Goal: Task Accomplishment & Management: Use online tool/utility

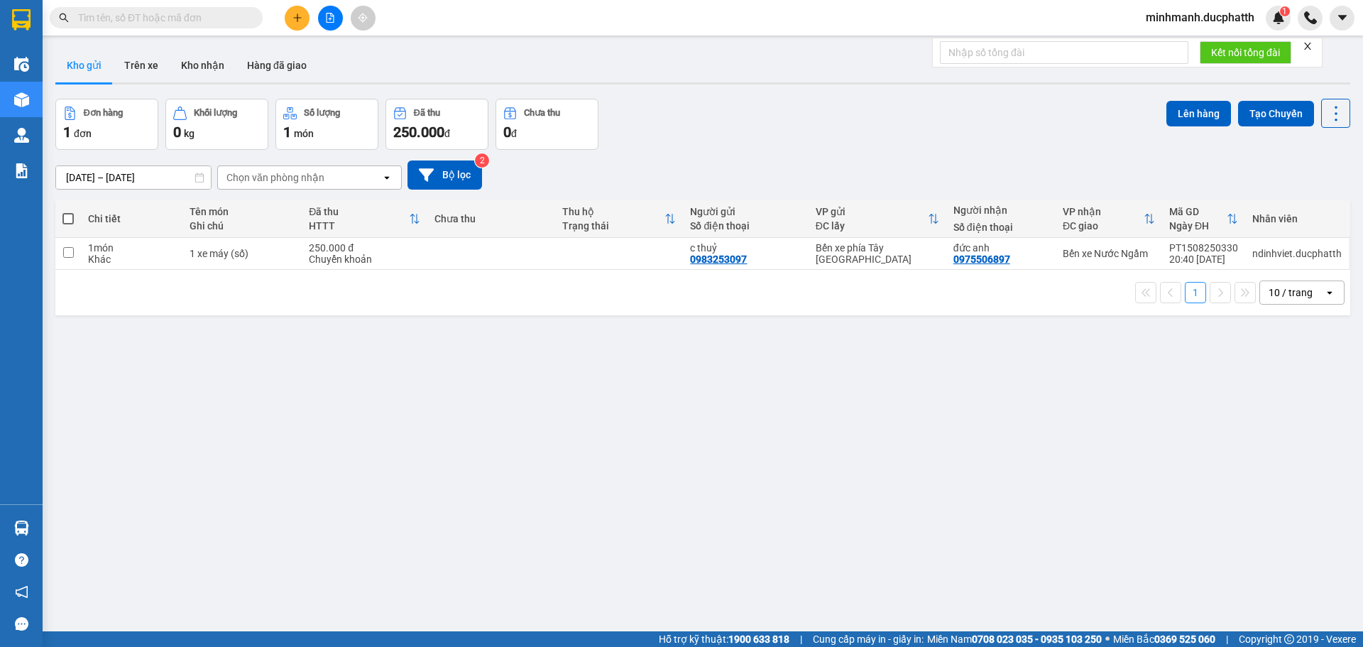
click at [339, 21] on button at bounding box center [330, 18] width 25 height 25
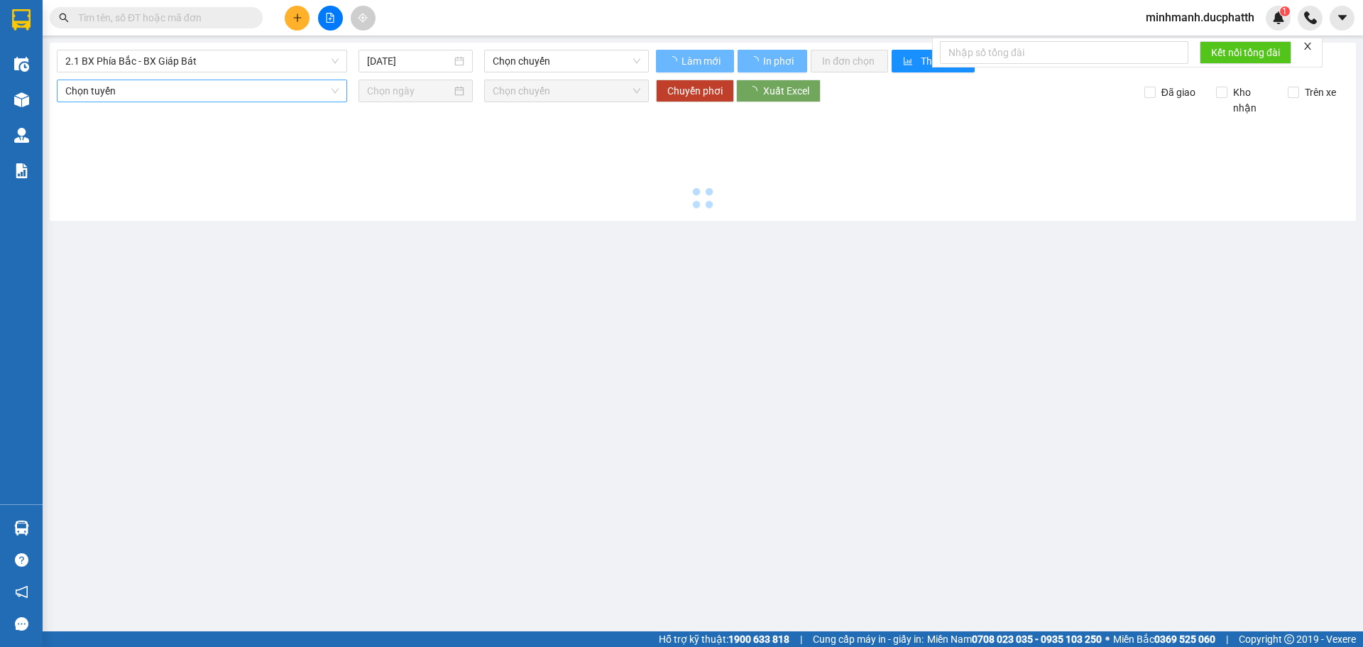
type input "[DATE]"
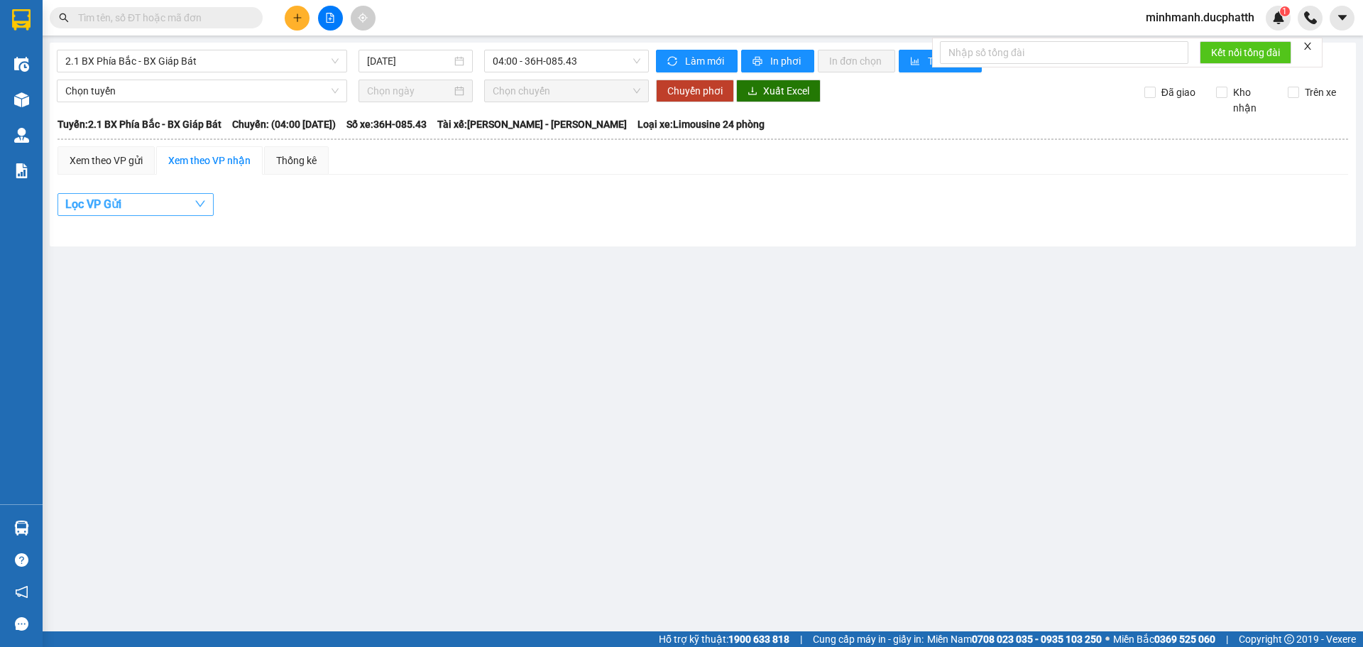
click at [170, 204] on button "Lọc VP Gửi" at bounding box center [136, 204] width 156 height 23
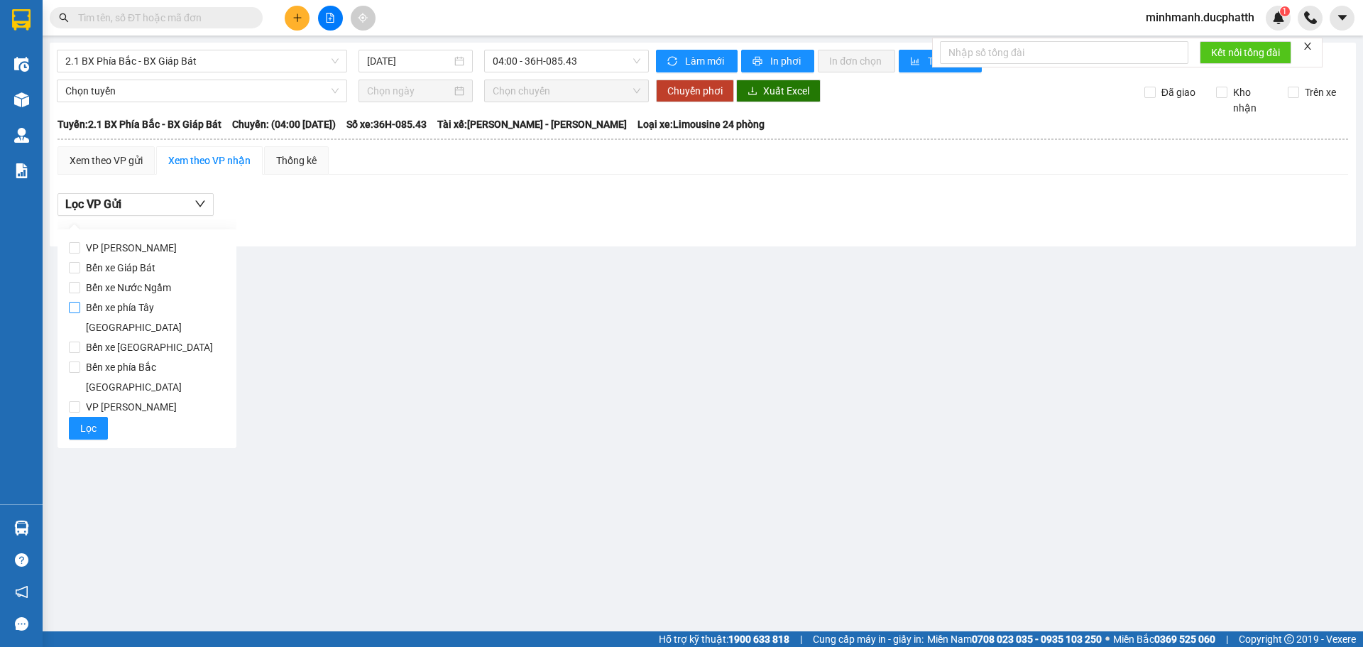
drag, startPoint x: 168, startPoint y: 300, endPoint x: 167, endPoint y: 307, distance: 7.1
click at [170, 304] on span "Bến xe phía Tây [GEOGRAPHIC_DATA]" at bounding box center [152, 317] width 145 height 40
click at [67, 315] on div "VP Hoằng Kim Bến xe Giáp Bát Bến xe Nước Ngầm Bến xe phía Tây [GEOGRAPHIC_DATA]…" at bounding box center [147, 338] width 179 height 219
click at [72, 313] on input "Bến xe phía Tây [GEOGRAPHIC_DATA]" at bounding box center [74, 307] width 11 height 11
checkbox input "true"
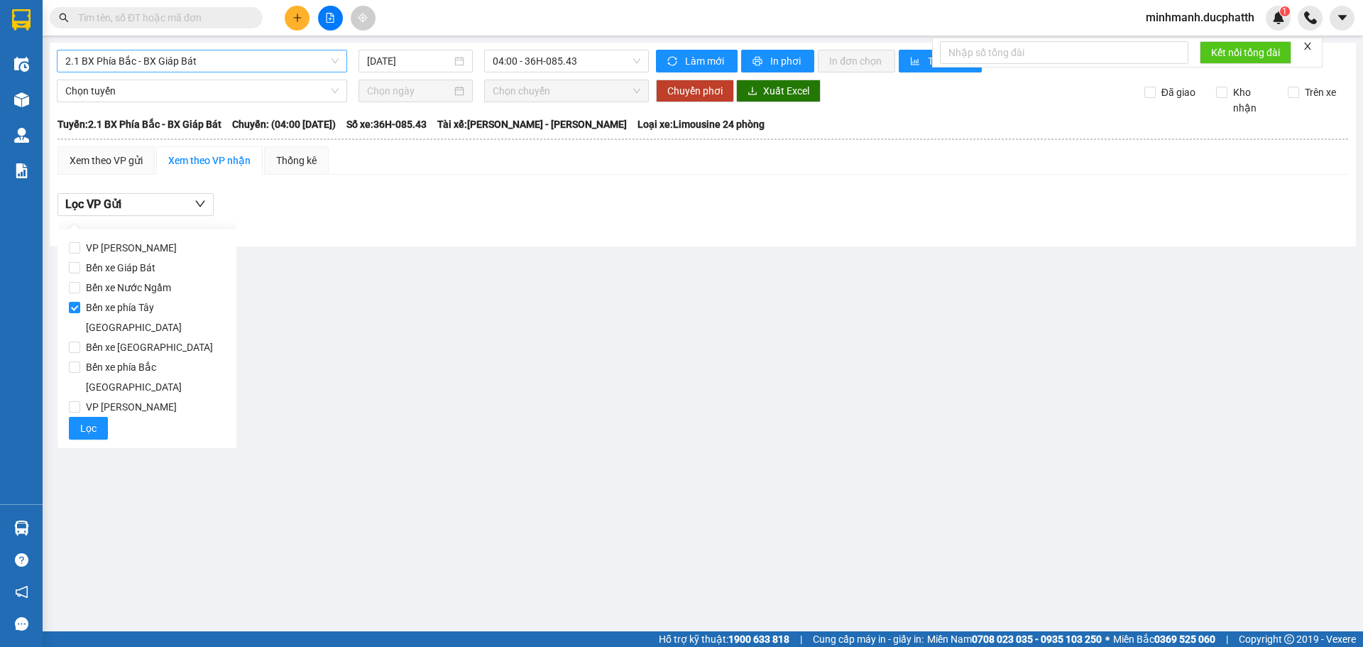
click at [228, 55] on span "2.1 BX Phía Bắc - BX Giáp Bát" at bounding box center [201, 60] width 273 height 21
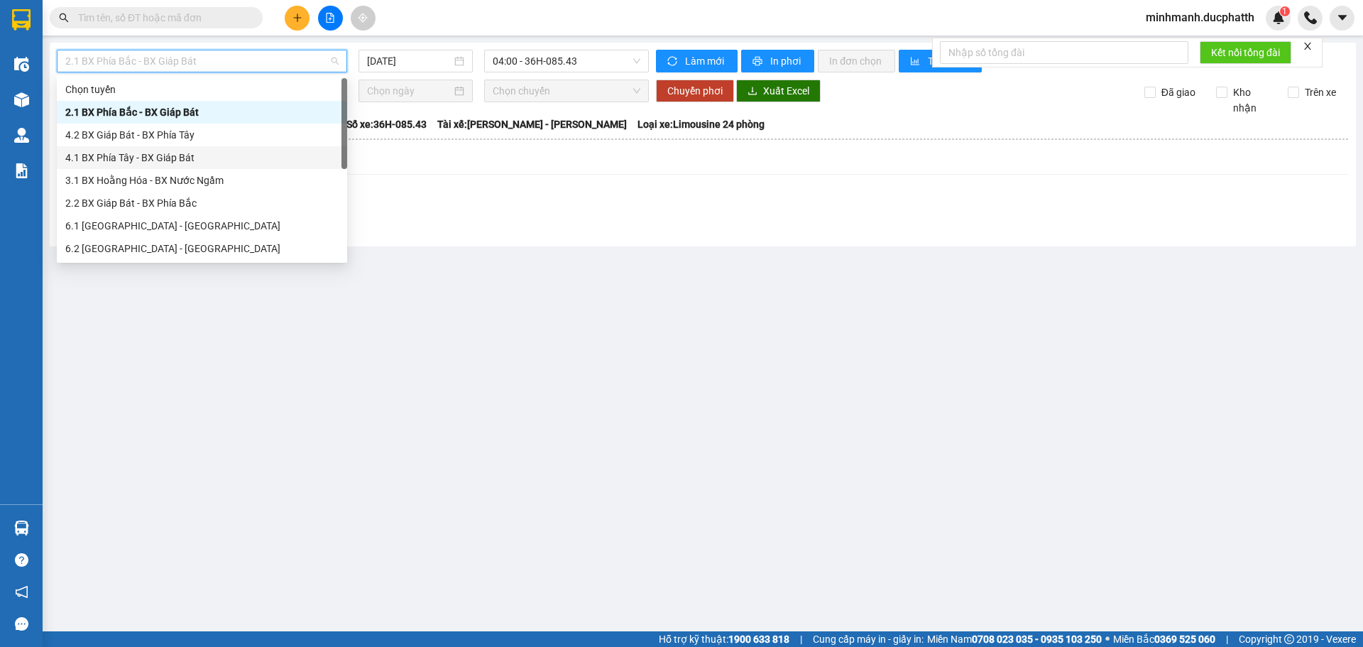
scroll to position [114, 0]
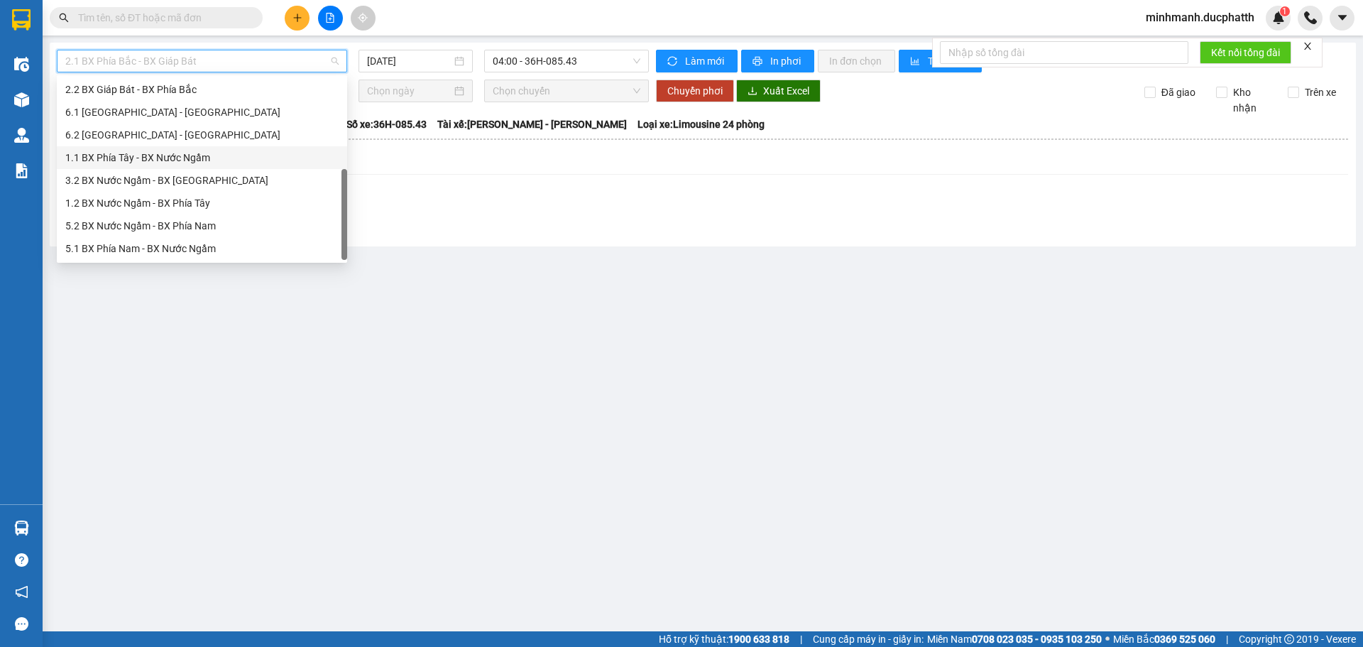
click at [203, 155] on div "1.1 BX Phía Tây - BX Nước Ngầm" at bounding box center [201, 158] width 273 height 16
type input "[DATE]"
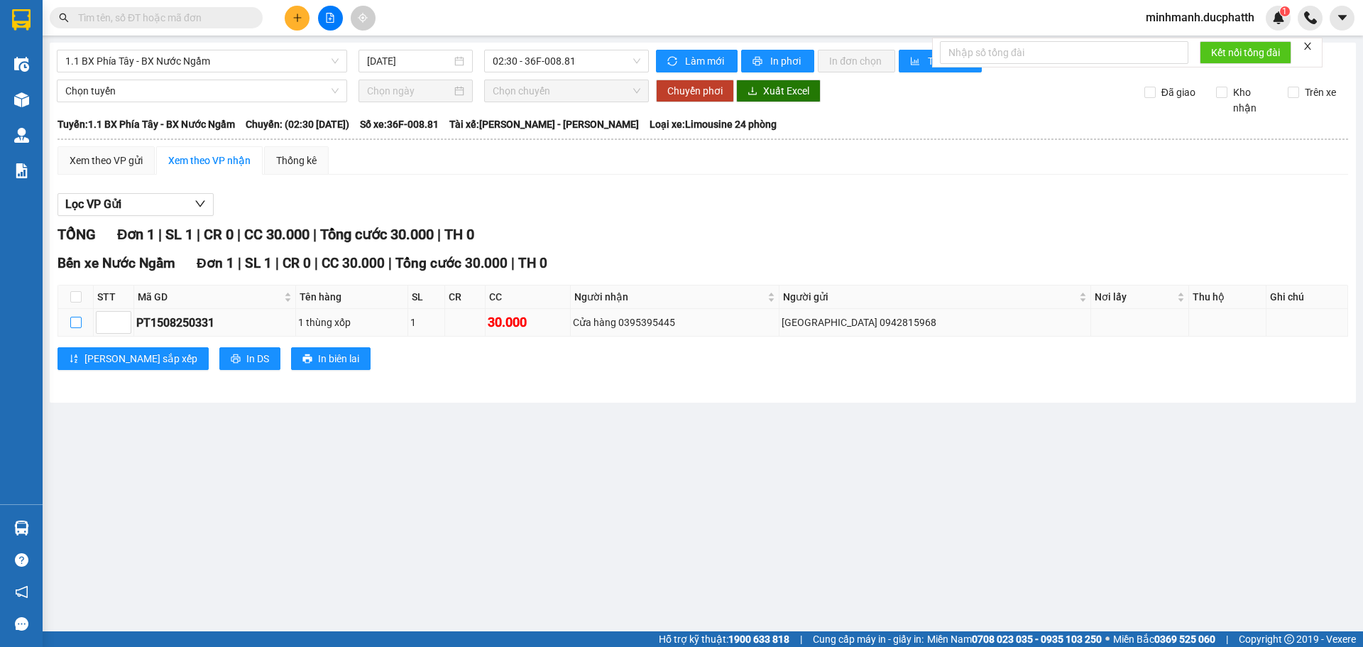
click at [77, 324] on input "checkbox" at bounding box center [75, 322] width 11 height 11
checkbox input "true"
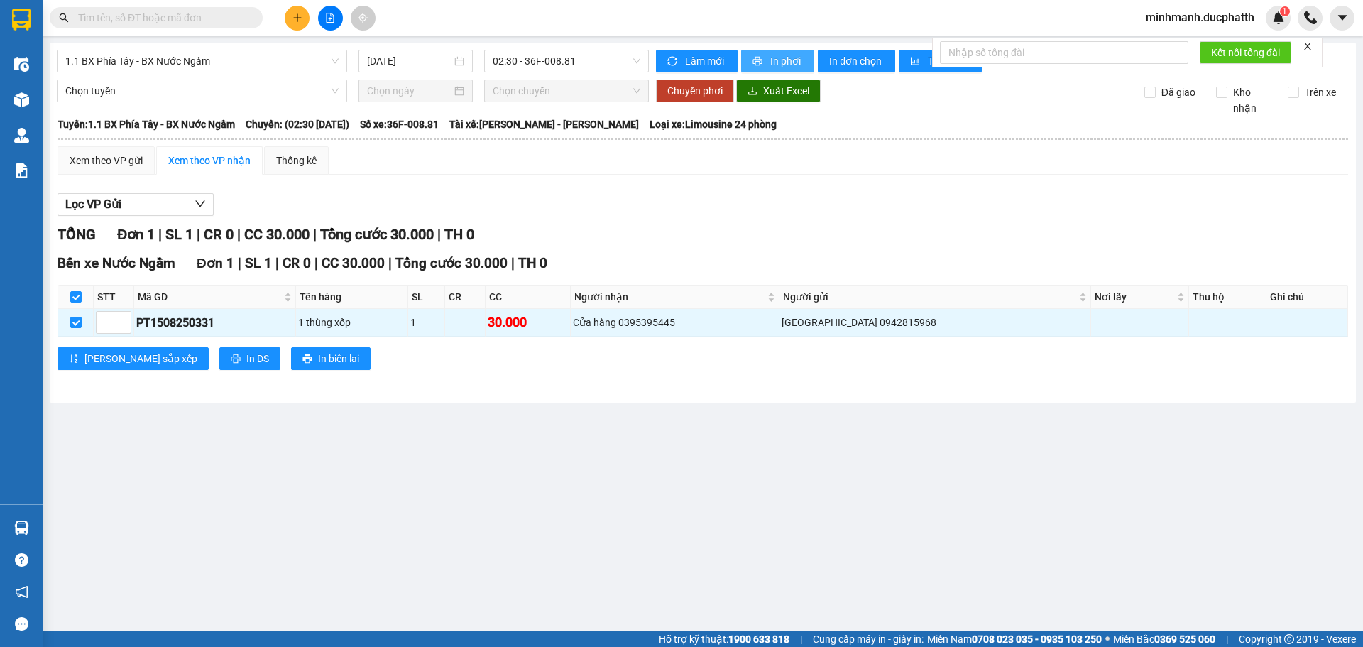
click at [772, 65] on span "In phơi" at bounding box center [786, 61] width 33 height 16
click at [225, 57] on span "1.1 BX Phía Tây - BX Nước Ngầm" at bounding box center [201, 60] width 273 height 21
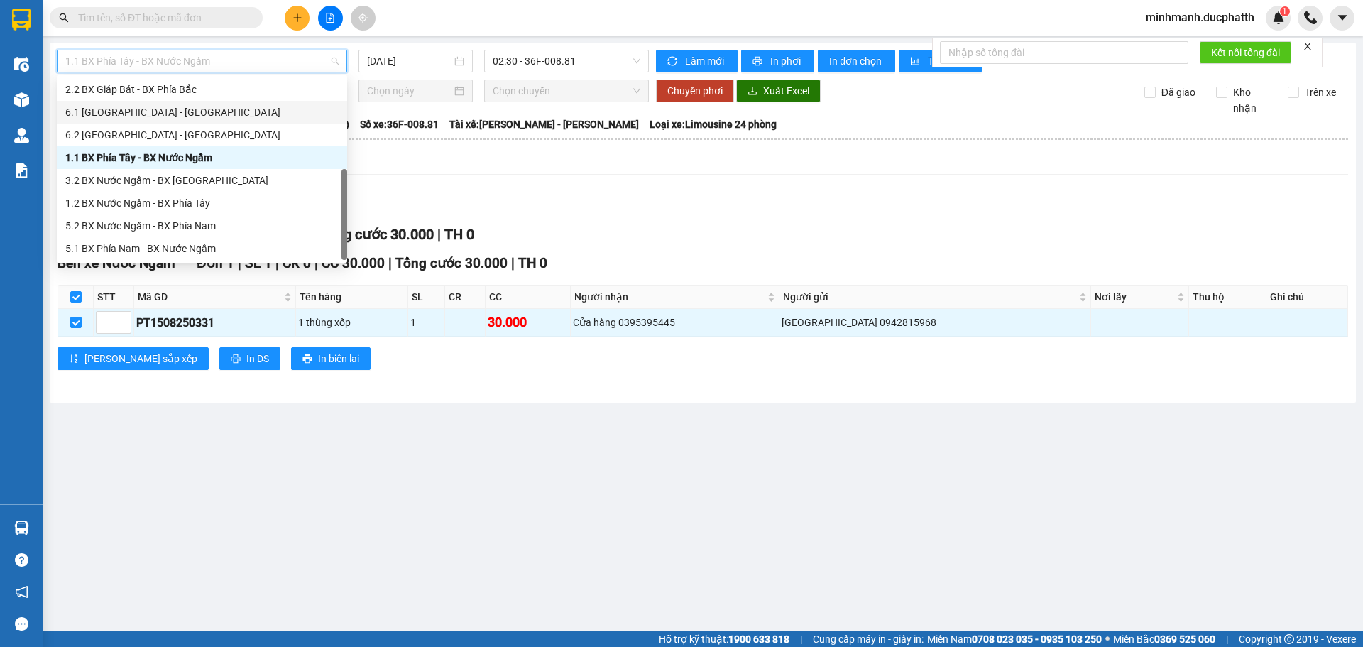
click at [833, 277] on div "Bến xe Nước Ngầm Đơn 1 | SL 1 | CR 0 | CC 30.000 | Tổng cước 30.000 | TH 0 STT …" at bounding box center [703, 317] width 1291 height 128
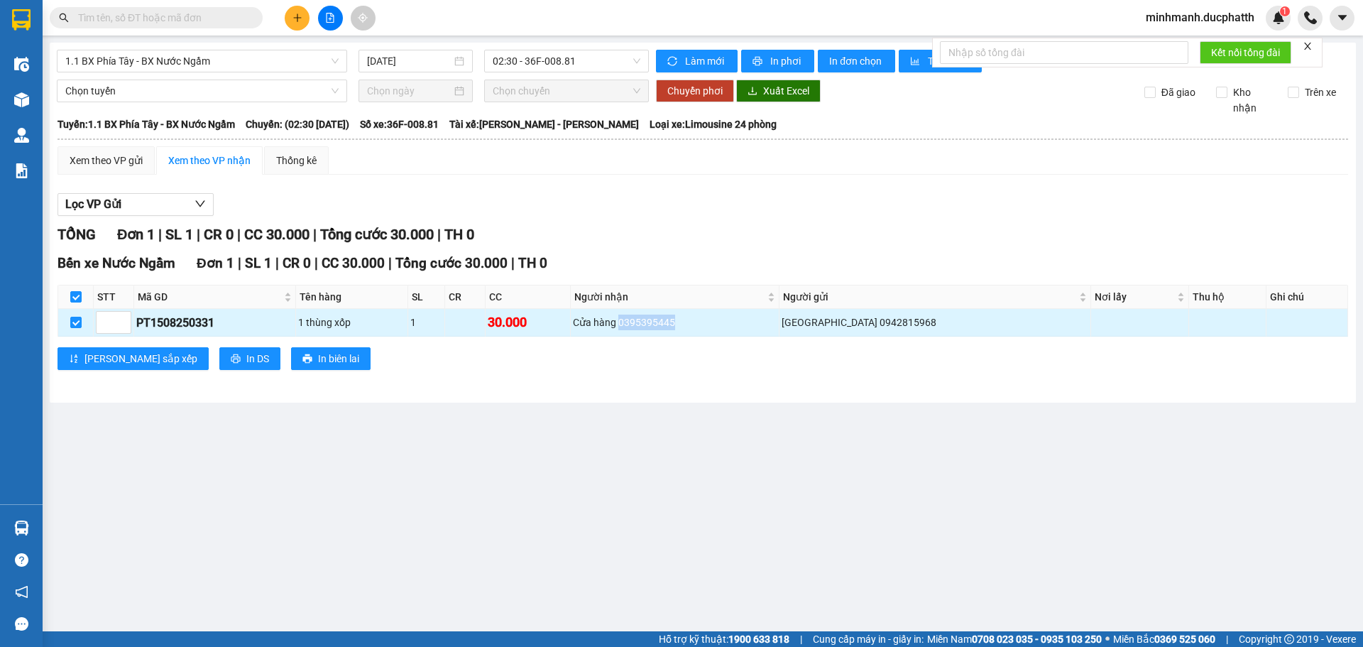
drag, startPoint x: 672, startPoint y: 324, endPoint x: 770, endPoint y: 324, distance: 98.0
click at [770, 324] on div "Cửa hàng 0395395445" at bounding box center [675, 323] width 204 height 16
copy div "0395395445"
click at [608, 503] on main "1.1 BX Phía Tây - BX Nước Ngầm [DATE] 02:30 - 36F-008.81 Làm mới In phơi In đơn…" at bounding box center [681, 315] width 1363 height 631
drag, startPoint x: 891, startPoint y: 320, endPoint x: 951, endPoint y: 320, distance: 59.6
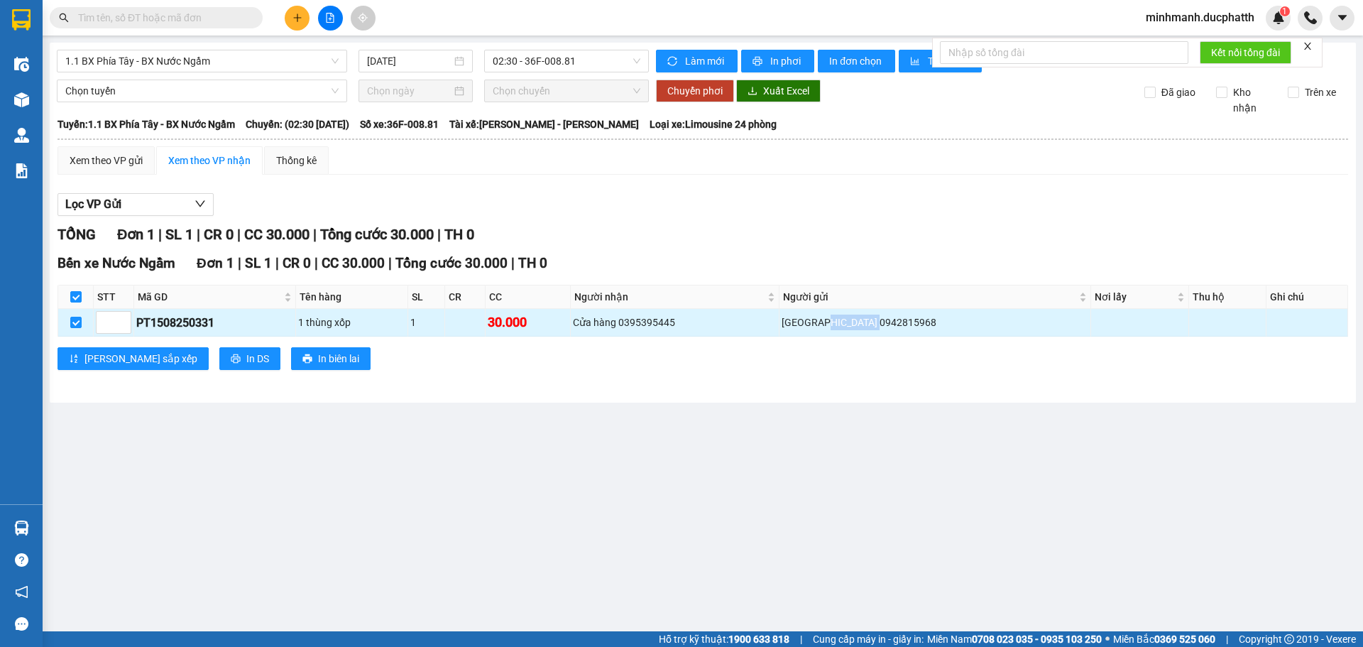
click at [951, 320] on div "[GEOGRAPHIC_DATA] 0942815968" at bounding box center [935, 323] width 306 height 16
copy div "0942815968"
click at [657, 198] on div "Lọc VP Gửi" at bounding box center [703, 204] width 1291 height 23
drag, startPoint x: 670, startPoint y: 320, endPoint x: 741, endPoint y: 327, distance: 71.3
click at [741, 327] on div "Cửa hàng 0395395445" at bounding box center [675, 323] width 204 height 16
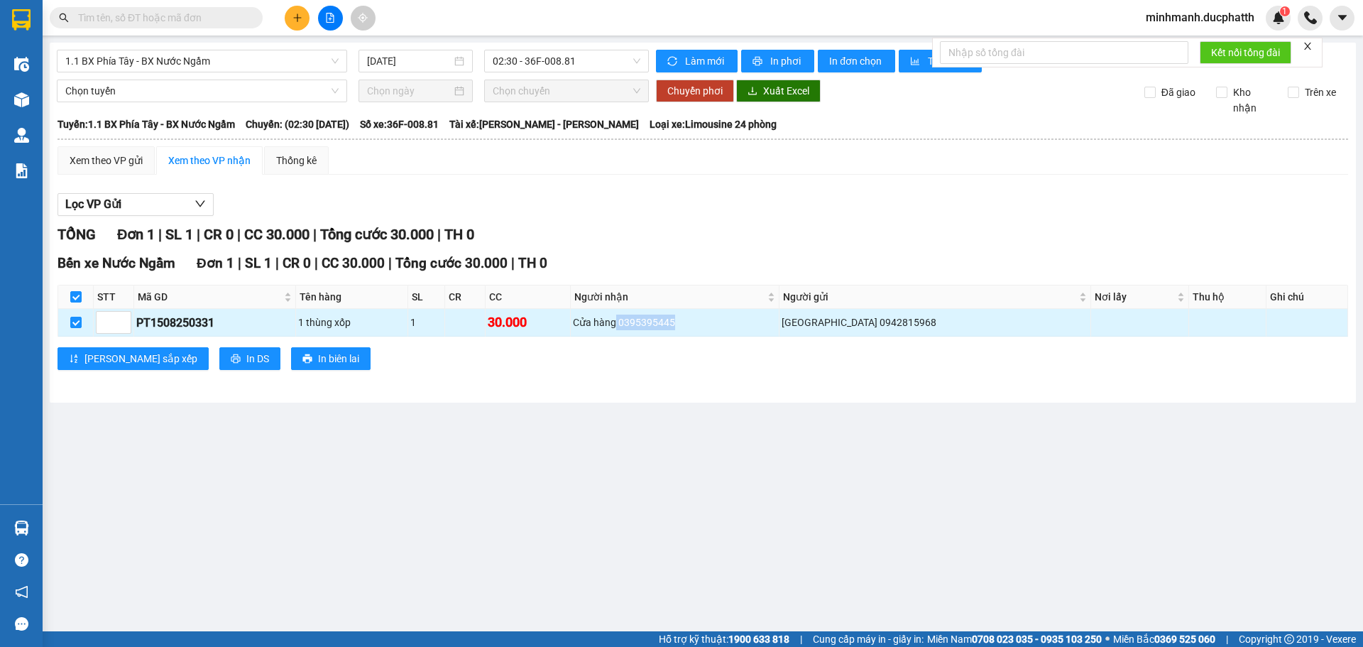
click at [677, 322] on div "Cửa hàng 0395395445" at bounding box center [675, 323] width 204 height 16
drag, startPoint x: 672, startPoint y: 322, endPoint x: 748, endPoint y: 327, distance: 76.1
click at [748, 327] on div "Cửa hàng 0395395445" at bounding box center [675, 323] width 204 height 16
copy div "0395395445"
click at [668, 195] on div "Lọc VP Gửi" at bounding box center [703, 204] width 1291 height 23
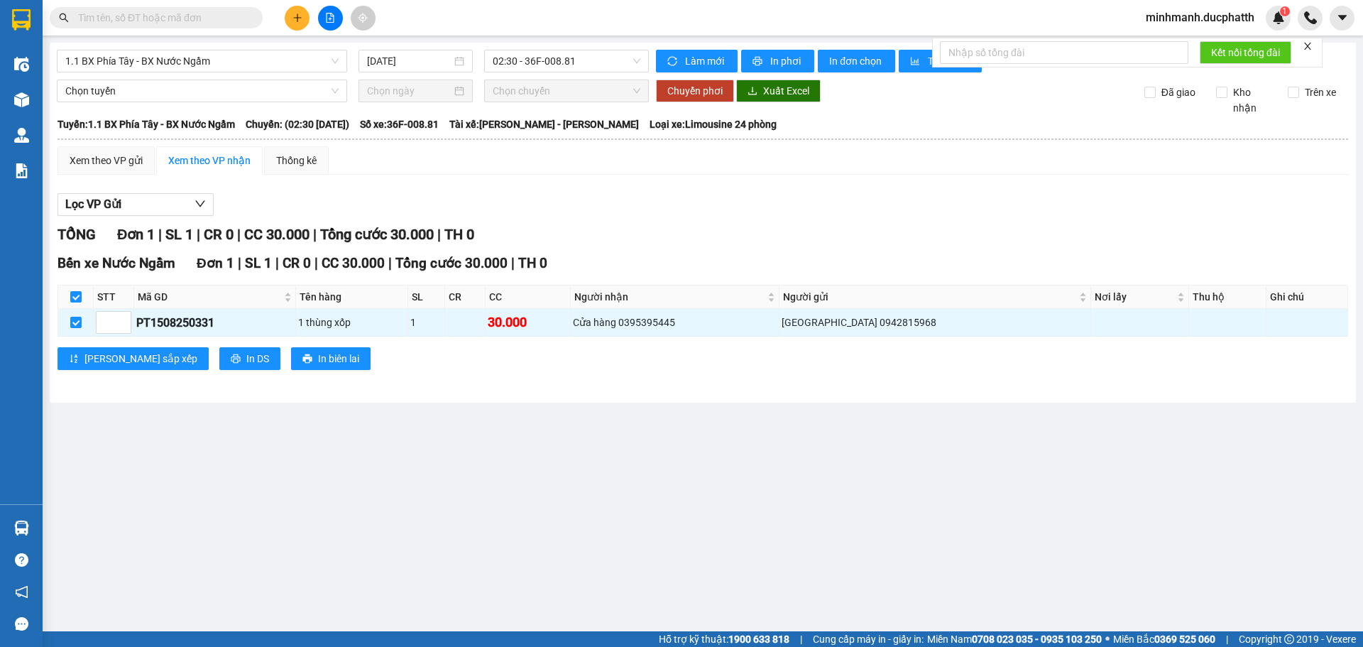
click at [628, 226] on div "TỔNG Đơn 1 | SL 1 | CR 0 | CC 30.000 | Tổng cước 30.000 | TH 0" at bounding box center [703, 235] width 1291 height 22
click at [584, 223] on div "Lọc VP Gửi TỔNG Đơn 1 | SL 1 | CR 0 | CC 30.000 | Tổng cước 30.000 | TH 0 Bến …" at bounding box center [703, 287] width 1291 height 202
click at [75, 324] on input "checkbox" at bounding box center [75, 322] width 11 height 11
checkbox input "false"
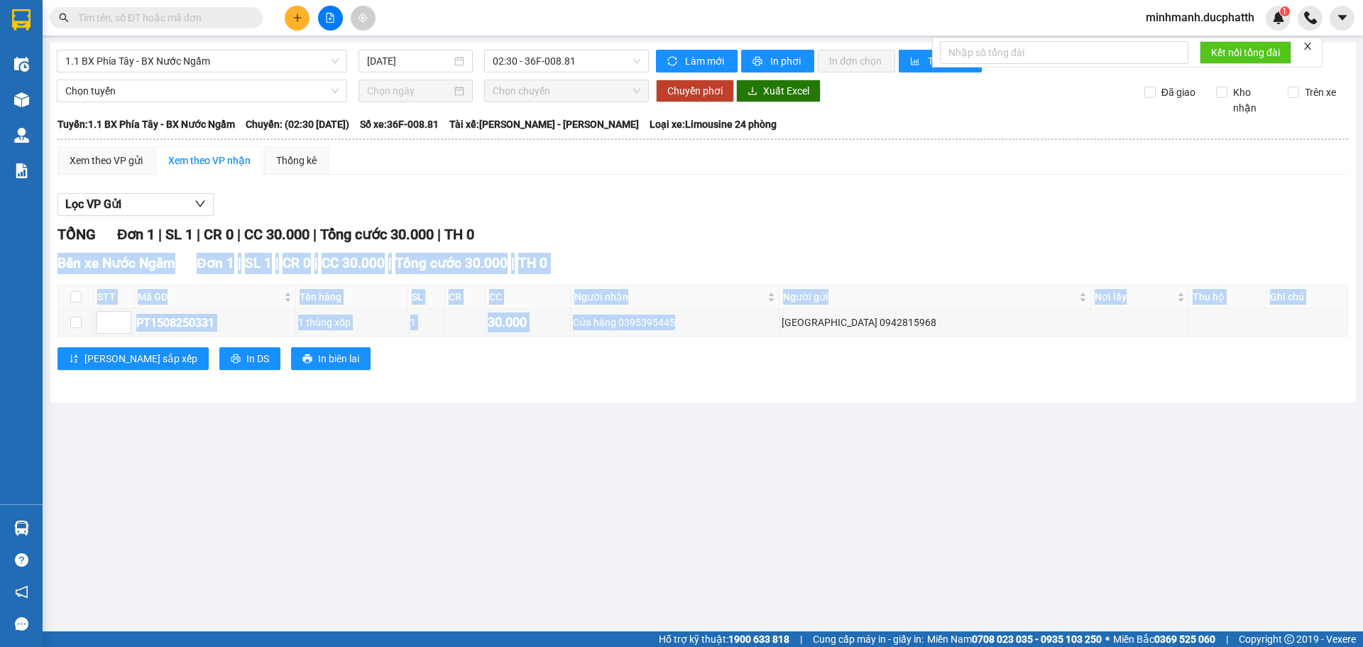
drag, startPoint x: 760, startPoint y: 319, endPoint x: 775, endPoint y: 217, distance: 103.4
click at [775, 217] on div "Lọc VP Gửi TỔNG Đơn 1 | SL 1 | CR 0 | CC 30.000 | Tổng cước 30.000 | TH 0 Bến …" at bounding box center [703, 287] width 1291 height 202
click at [777, 217] on div "Lọc VP Gửi TỔNG Đơn 1 | SL 1 | CR 0 | CC 30.000 | Tổng cước 30.000 | TH 0 Bến …" at bounding box center [703, 287] width 1291 height 202
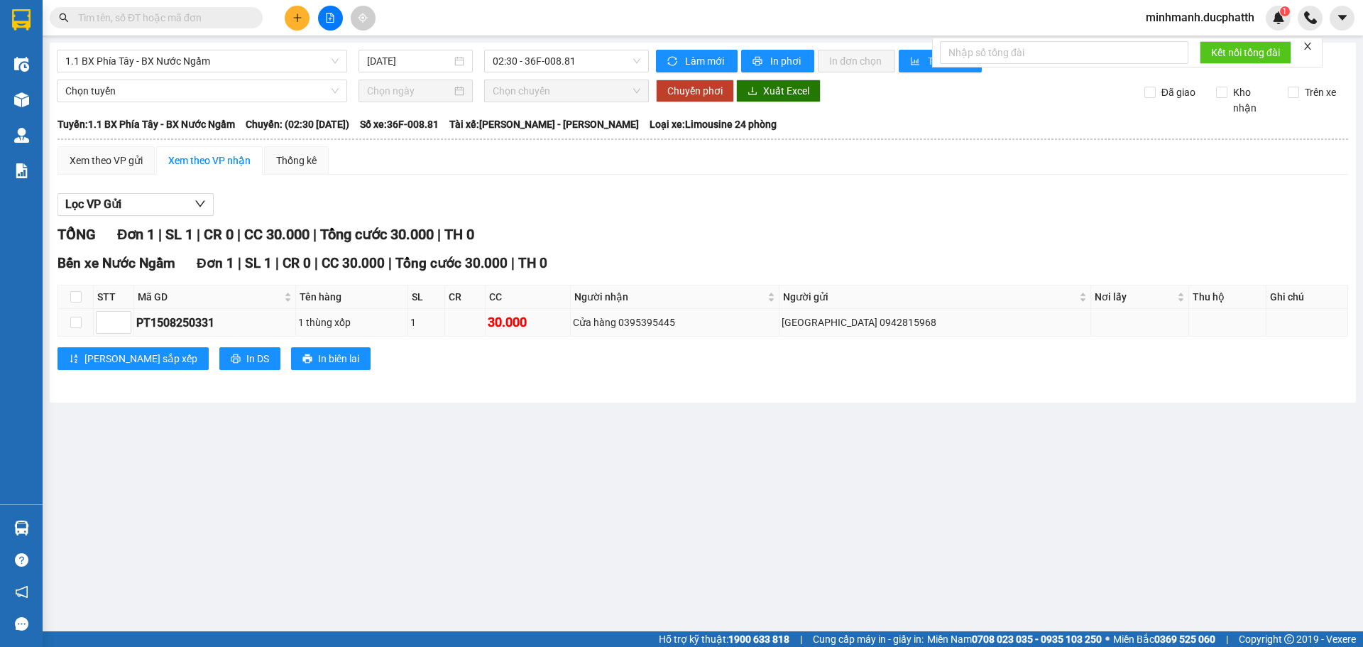
click at [911, 313] on td "[GEOGRAPHIC_DATA] 0942815968" at bounding box center [935, 323] width 311 height 28
drag, startPoint x: 891, startPoint y: 325, endPoint x: 943, endPoint y: 325, distance: 51.8
click at [943, 325] on div "[GEOGRAPHIC_DATA] 0942815968" at bounding box center [935, 323] width 306 height 16
click at [797, 348] on div "Bến xe Nước Ngầm Đơn 1 | SL 1 | CR 0 | CC 30.000 | Tổng cước 30.000 | TH 0 STT …" at bounding box center [703, 317] width 1291 height 128
drag, startPoint x: 671, startPoint y: 325, endPoint x: 724, endPoint y: 321, distance: 53.4
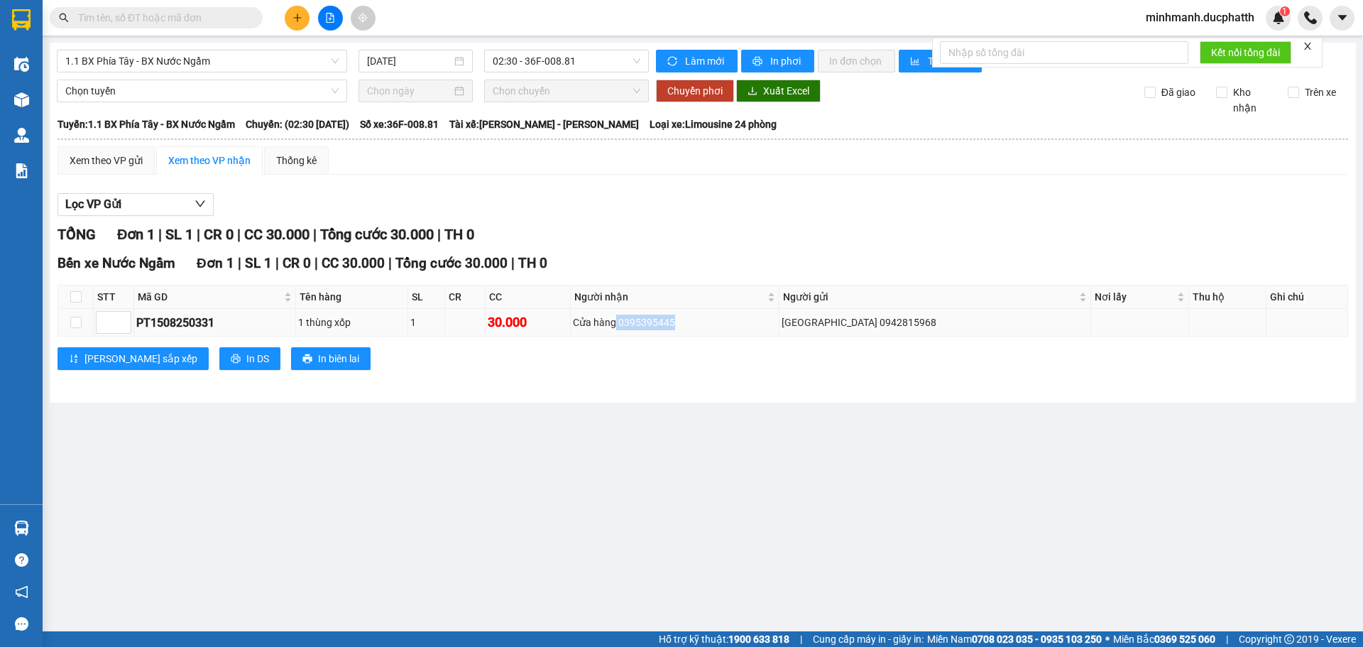
click at [724, 321] on div "Cửa hàng 0395395445" at bounding box center [675, 323] width 204 height 16
click at [733, 313] on td "Cửa hàng 0395395445" at bounding box center [675, 323] width 209 height 28
drag, startPoint x: 729, startPoint y: 322, endPoint x: 673, endPoint y: 317, distance: 56.3
click at [673, 317] on div "Cửa hàng 0395395445" at bounding box center [675, 323] width 204 height 16
copy div "0395395445"
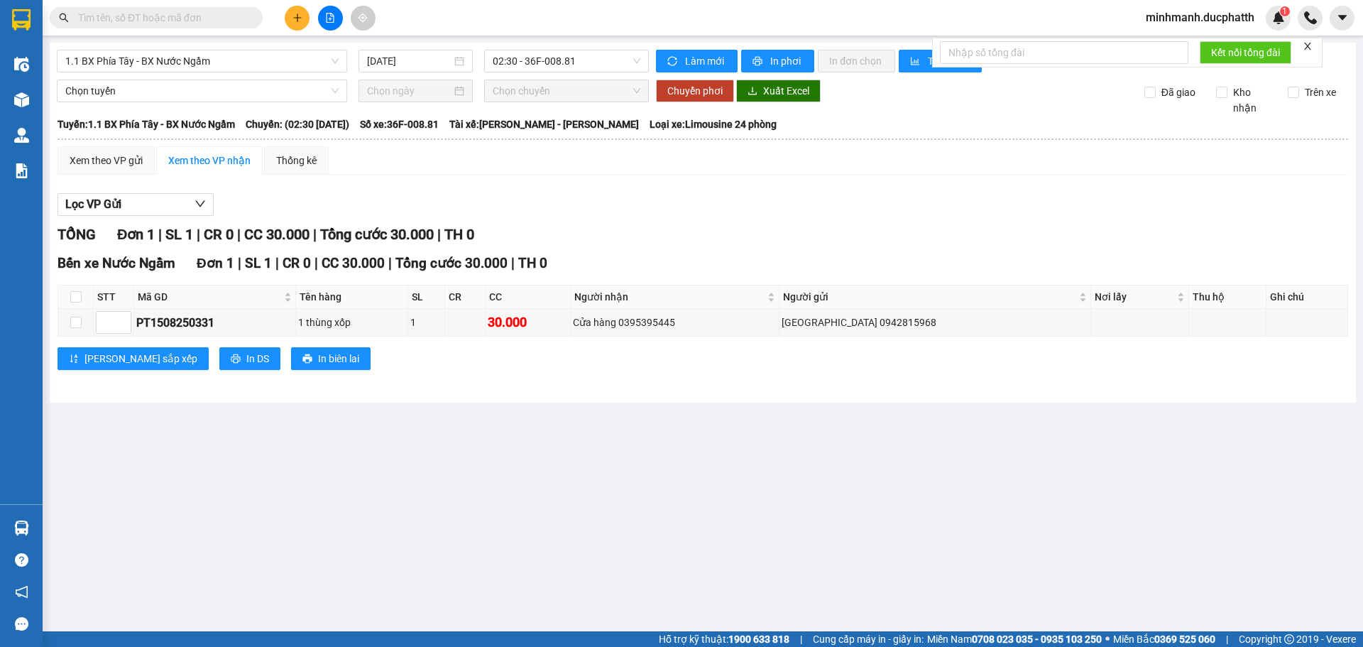
drag, startPoint x: 518, startPoint y: 235, endPoint x: 527, endPoint y: 234, distance: 8.6
click at [521, 236] on div "TỔNG Đơn 1 | SL 1 | CR 0 | CC 30.000 | Tổng cước 30.000 | TH 0" at bounding box center [703, 235] width 1291 height 22
click at [675, 317] on div "Cửa hàng 0395395445" at bounding box center [675, 323] width 204 height 16
click at [672, 325] on div "Cửa hàng 0395395445" at bounding box center [675, 323] width 204 height 16
drag, startPoint x: 672, startPoint y: 325, endPoint x: 775, endPoint y: 307, distance: 105.2
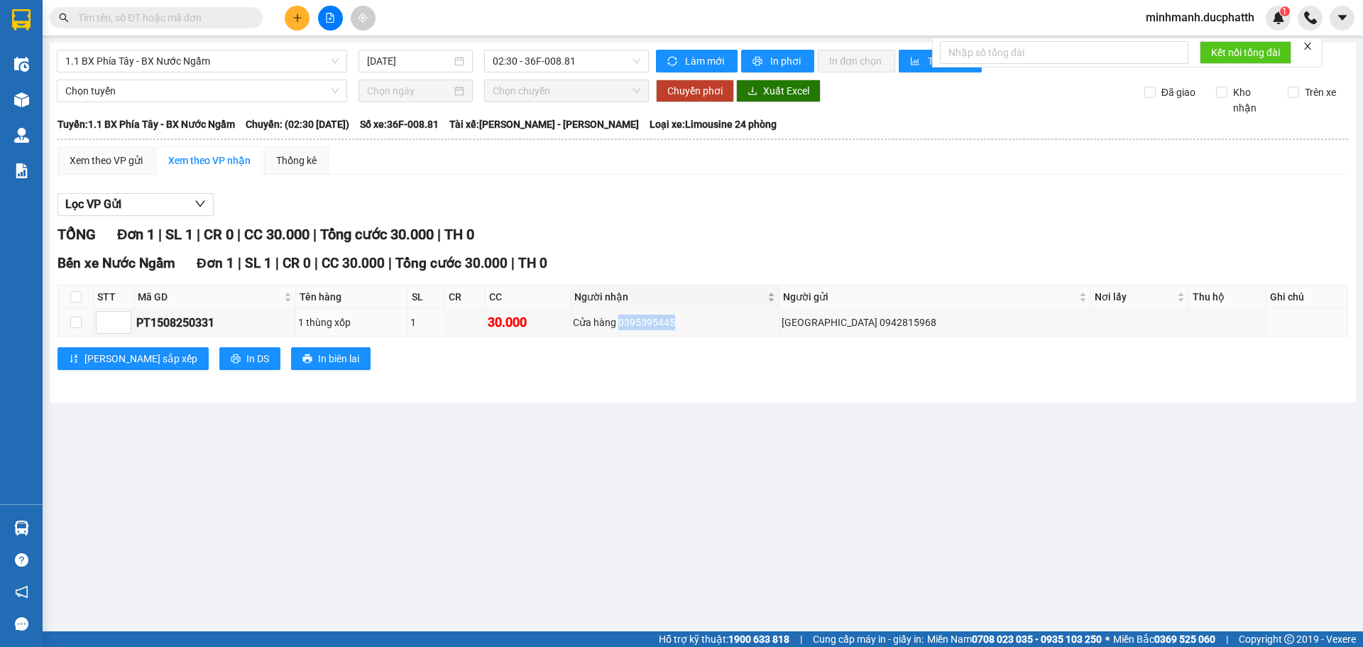
click at [777, 322] on div "Cửa hàng 0395395445" at bounding box center [675, 323] width 204 height 16
click at [786, 175] on div "Xem theo VP gửi Xem theo VP nhận Thống kê Lọc VP Gửi TỔNG Đơn 1 | SL 1 | CR 0 …" at bounding box center [703, 266] width 1291 height 241
drag, startPoint x: 728, startPoint y: 326, endPoint x: 677, endPoint y: 321, distance: 52.1
click at [677, 321] on div "Cửa hàng 0395395445" at bounding box center [675, 323] width 204 height 16
click at [677, 322] on div "Cửa hàng 0395395445" at bounding box center [675, 323] width 204 height 16
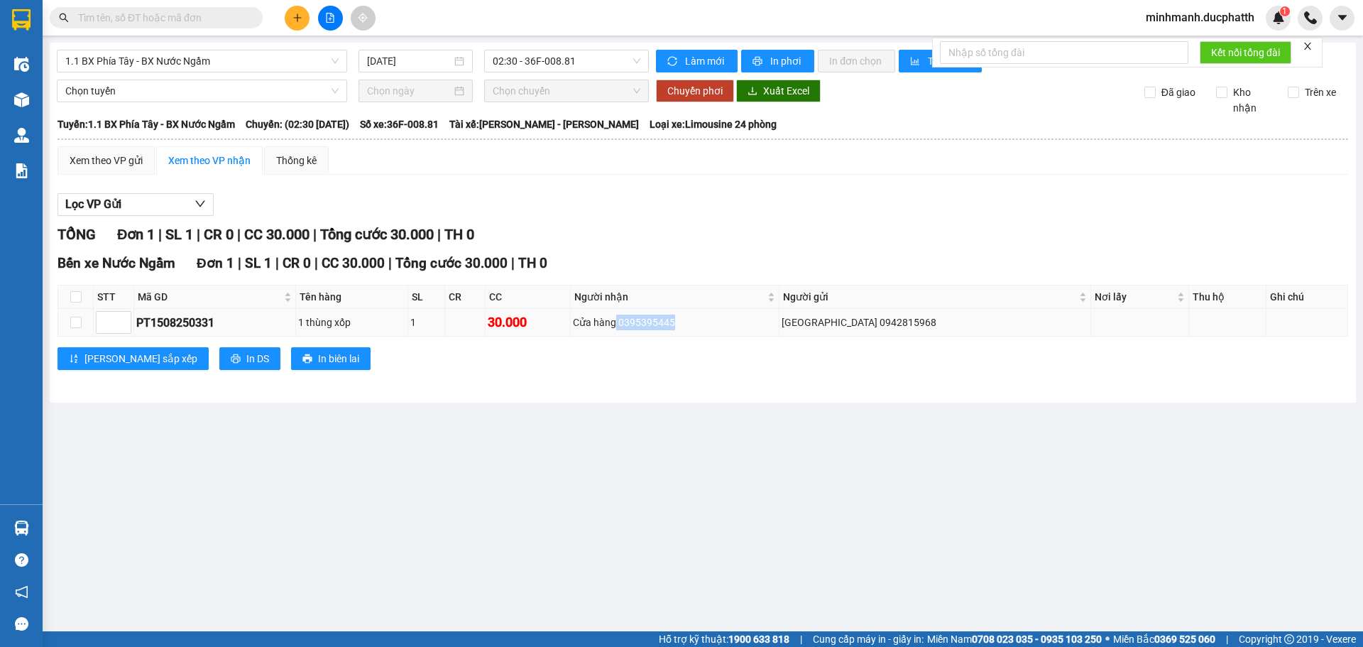
drag, startPoint x: 671, startPoint y: 323, endPoint x: 729, endPoint y: 325, distance: 58.3
click at [729, 325] on div "Cửa hàng 0395395445" at bounding box center [675, 323] width 204 height 16
click at [732, 314] on td "Cửa hàng 0395395445" at bounding box center [675, 323] width 209 height 28
click at [728, 322] on div "Cửa hàng 0395395445" at bounding box center [675, 323] width 204 height 16
click at [723, 322] on div "Cửa hàng 0395395445" at bounding box center [675, 323] width 204 height 16
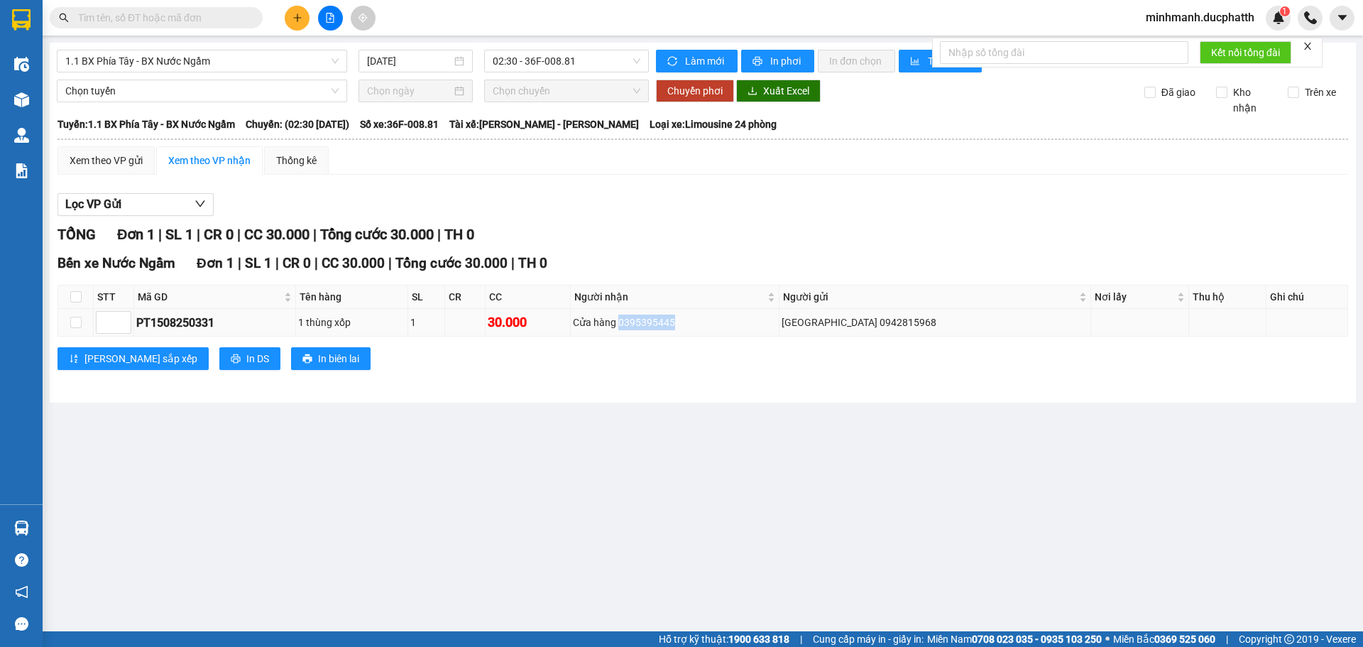
drag, startPoint x: 723, startPoint y: 322, endPoint x: 681, endPoint y: 322, distance: 41.9
click at [682, 323] on div "Cửa hàng 0395395445" at bounding box center [675, 323] width 204 height 16
click at [555, 364] on div "[PERSON_NAME] sắp xếp In DS In biên lai" at bounding box center [703, 358] width 1291 height 23
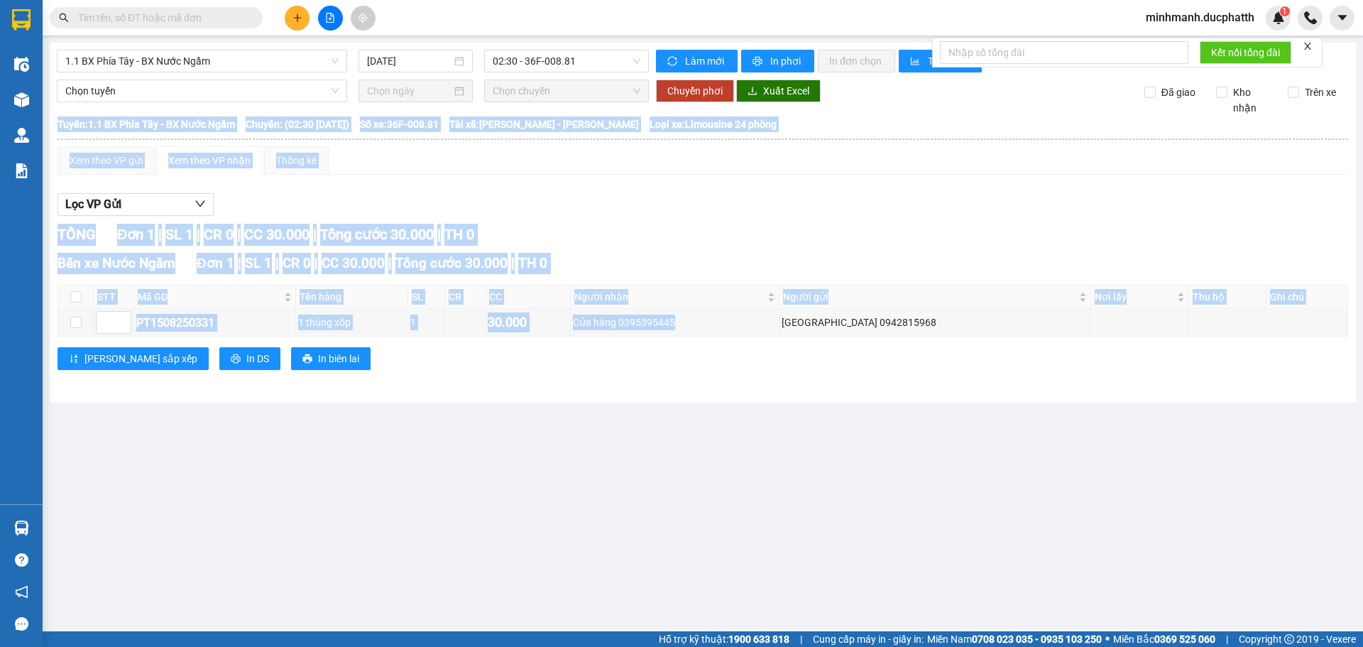
drag, startPoint x: 730, startPoint y: 321, endPoint x: 861, endPoint y: 350, distance: 134.5
click at [861, 350] on div "Bến xe Nước Ngầm Đơn 1 | SL 1 | CR 0 | CC 30.000 | Tổng cước 30.000 | TH 0 STT …" at bounding box center [703, 317] width 1291 height 128
click at [899, 333] on td "[GEOGRAPHIC_DATA] 0942815968" at bounding box center [935, 323] width 311 height 28
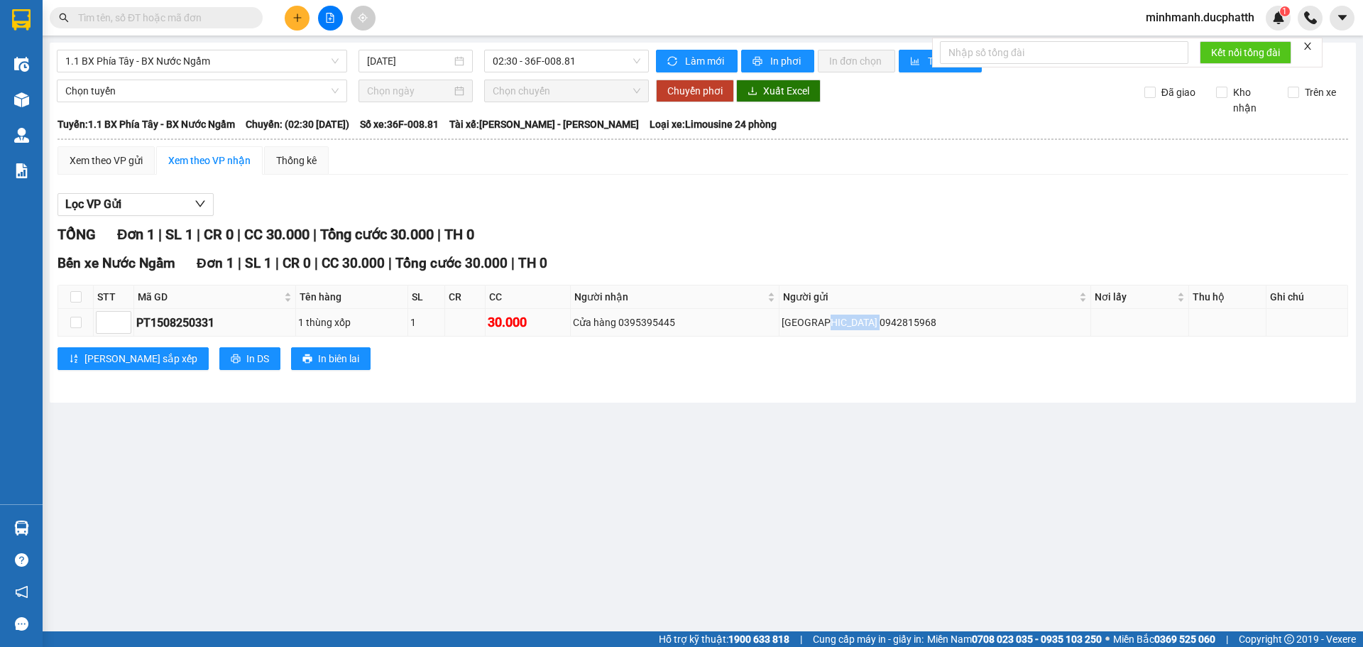
drag, startPoint x: 892, startPoint y: 315, endPoint x: 946, endPoint y: 324, distance: 54.6
click at [946, 324] on div "[GEOGRAPHIC_DATA] 0942815968" at bounding box center [935, 323] width 306 height 16
click at [919, 339] on div "Bến xe Nước Ngầm Đơn 1 | SL 1 | CR 0 | CC 30.000 | Tổng cước 30.000 | TH 0 STT …" at bounding box center [703, 317] width 1291 height 128
drag, startPoint x: 728, startPoint y: 325, endPoint x: 605, endPoint y: 332, distance: 123.0
click at [605, 332] on tr "PT1508250331 1 thùng xốp 1 30.000 Cửa hàng 0395395445 [GEOGRAPHIC_DATA] 0942815…" at bounding box center [703, 323] width 1290 height 28
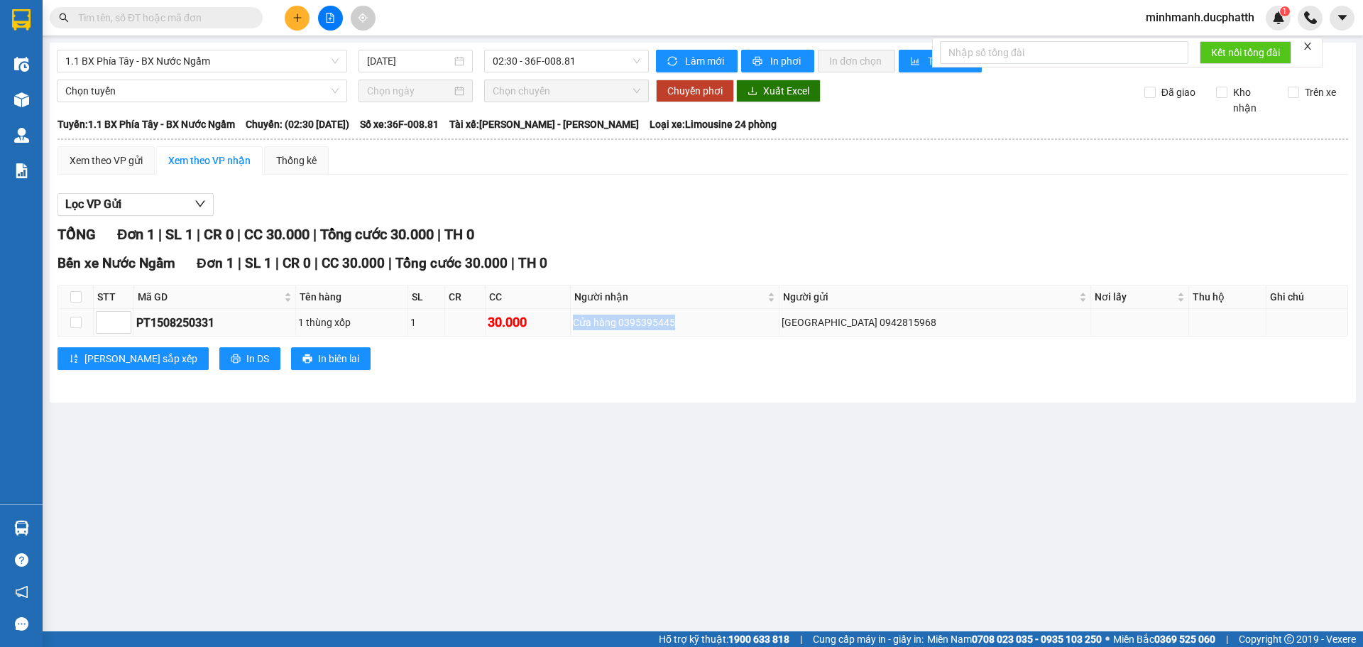
click at [646, 327] on div "Cửa hàng 0395395445" at bounding box center [675, 323] width 204 height 16
click at [673, 327] on div "Cửa hàng 0395395445" at bounding box center [675, 323] width 204 height 16
click at [711, 273] on div "Click to sort ascending" at bounding box center [737, 264] width 111 height 24
click at [854, 178] on div "Xem theo VP gửi Xem theo VP nhận Thống kê Lọc VP Gửi TỔNG Đơn 1 | SL 1 | CR 0 …" at bounding box center [703, 266] width 1291 height 241
click at [677, 319] on div "Cửa hàng 0395395445" at bounding box center [675, 323] width 204 height 16
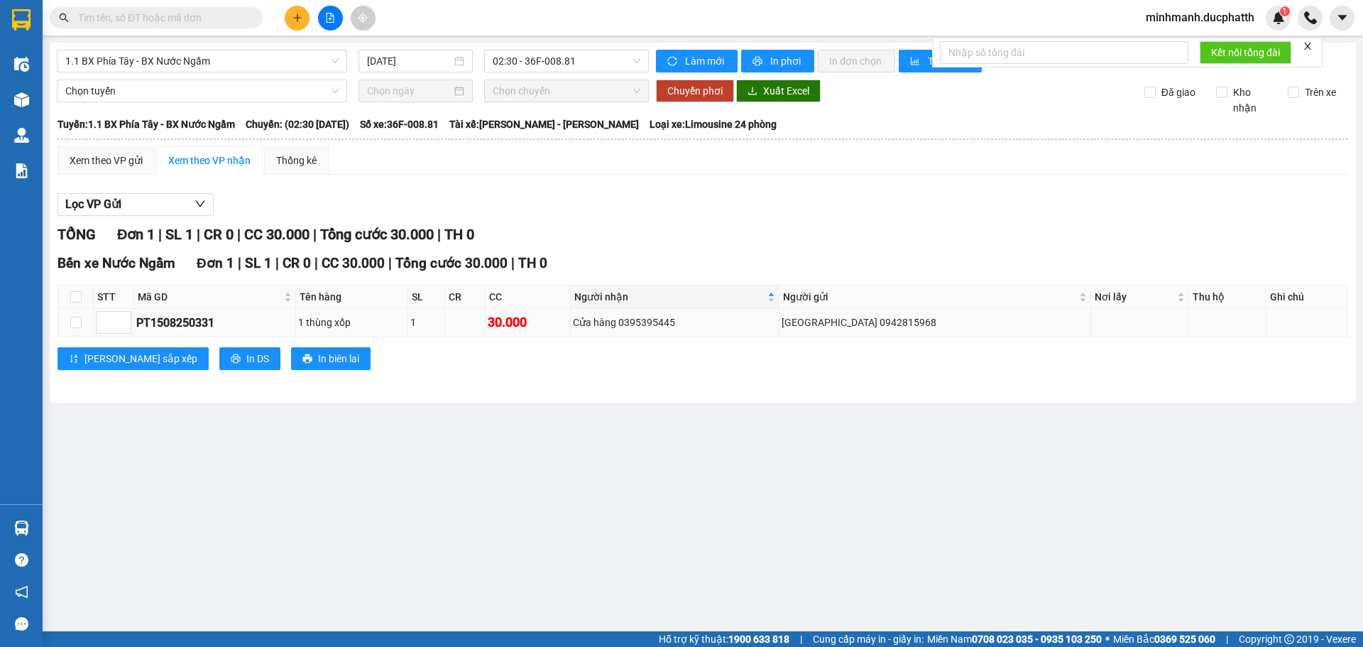
click at [677, 323] on div "Cửa hàng 0395395445" at bounding box center [675, 323] width 204 height 16
drag, startPoint x: 672, startPoint y: 322, endPoint x: 728, endPoint y: 329, distance: 55.9
click at [728, 329] on div "Cửa hàng 0395395445" at bounding box center [675, 323] width 204 height 16
copy div "0395395445"
click at [580, 277] on div "Bến xe Nước Ngầm Đơn 1 | SL 1 | CR 0 | CC 30.000 | Tổng cước 30.000 | TH 0 STT …" at bounding box center [703, 317] width 1291 height 128
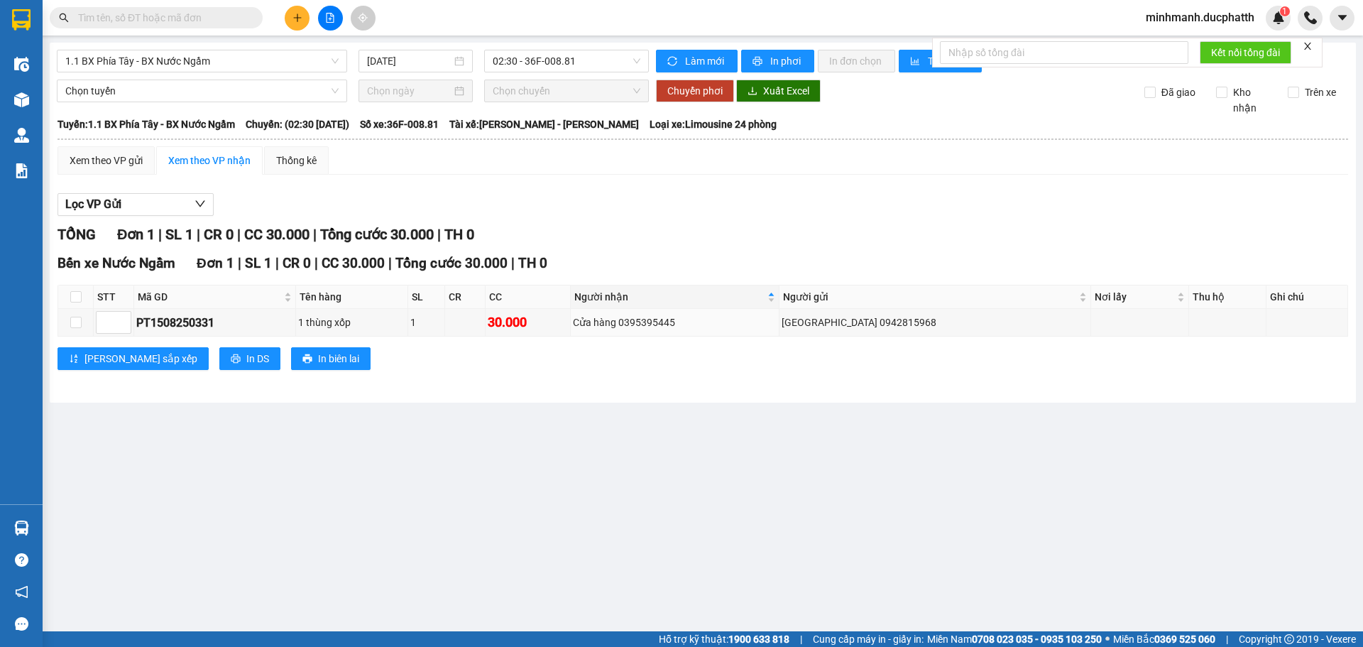
click at [439, 21] on div "Kết quả tìm kiếm ( 0 ) Bộ lọc No Data minhmanh.ducphatth 1" at bounding box center [681, 17] width 1363 height 35
click at [229, 64] on span "1.1 BX Phía Tây - BX Nước Ngầm" at bounding box center [201, 60] width 273 height 21
click at [77, 325] on input "checkbox" at bounding box center [75, 322] width 11 height 11
checkbox input "true"
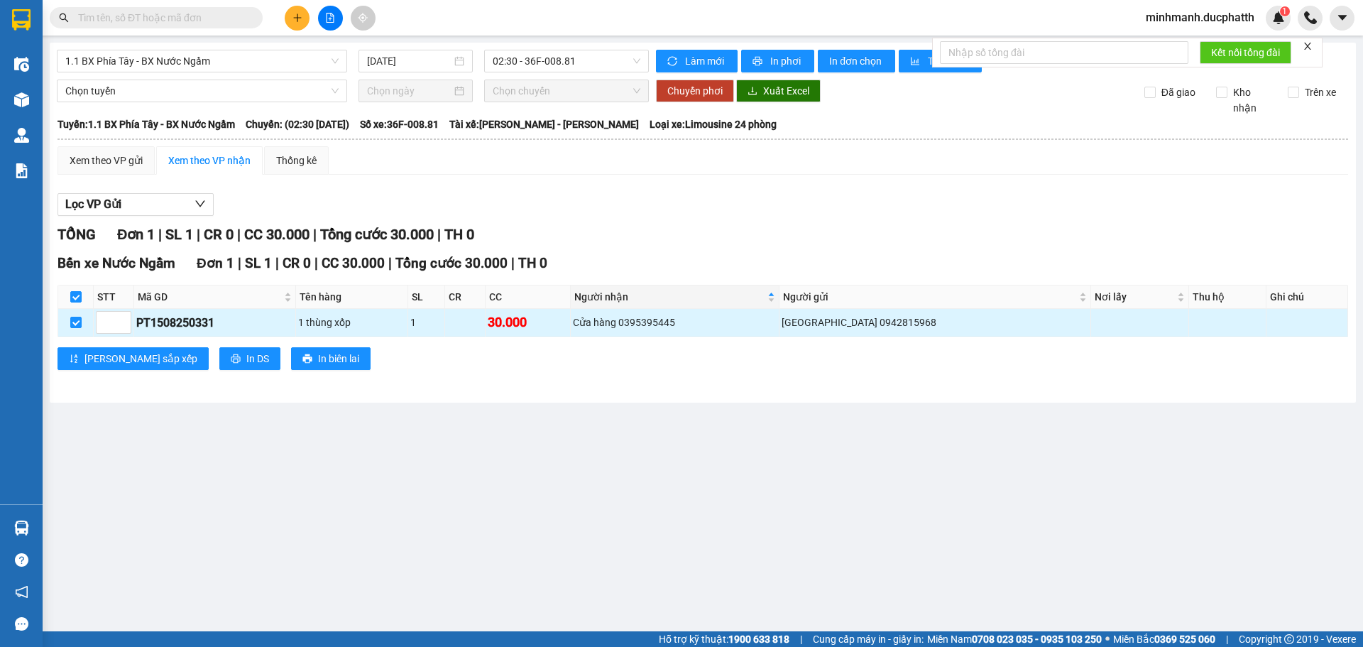
click at [79, 314] on td at bounding box center [75, 323] width 35 height 28
click at [84, 288] on th at bounding box center [75, 296] width 35 height 23
click at [119, 166] on div "Xem theo VP gửi" at bounding box center [106, 161] width 73 height 16
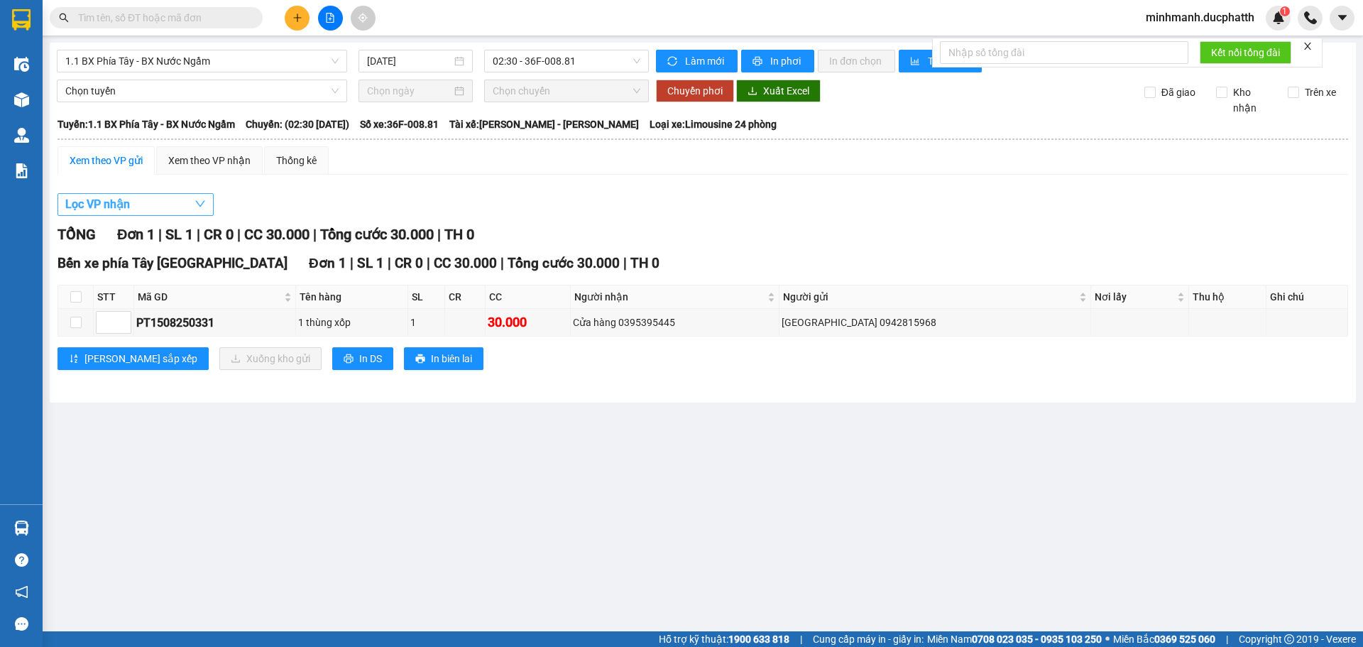
click at [157, 210] on button "Lọc VP nhận" at bounding box center [136, 204] width 156 height 23
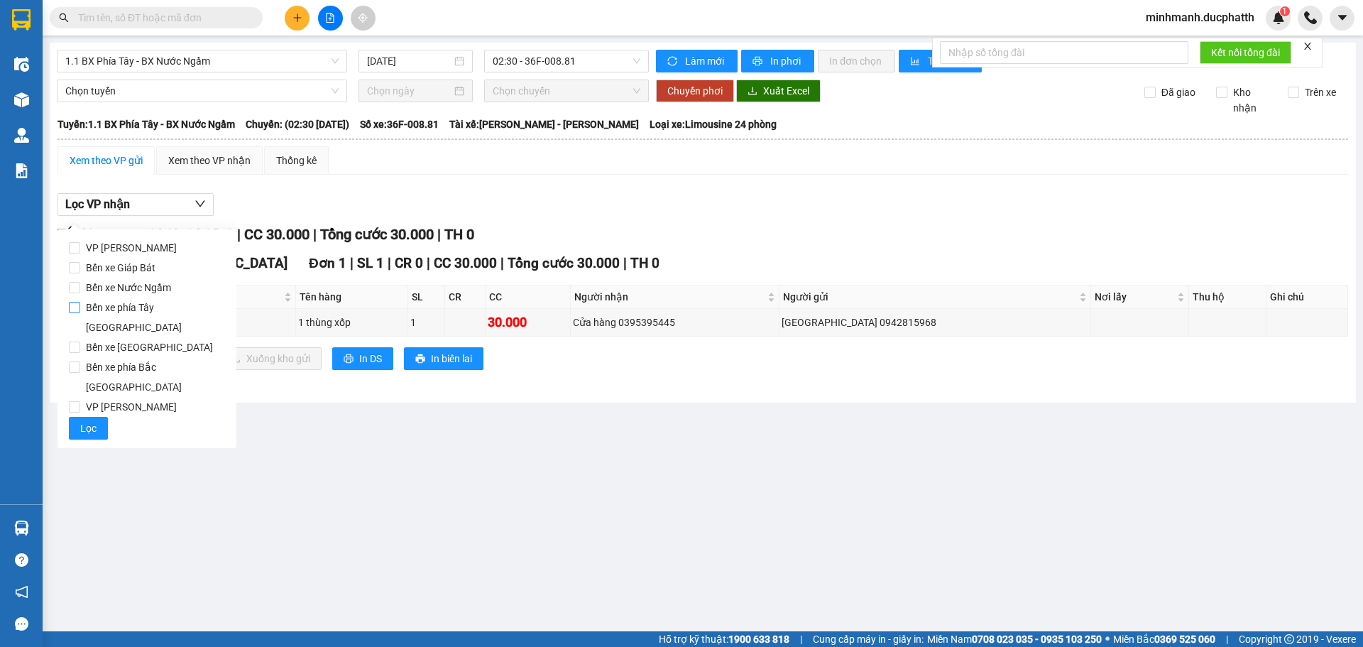
click at [151, 297] on span "Bến xe phía Tây [GEOGRAPHIC_DATA]" at bounding box center [152, 317] width 145 height 40
click at [80, 302] on input "Bến xe phía Tây [GEOGRAPHIC_DATA]" at bounding box center [74, 307] width 11 height 11
checkbox input "true"
click at [91, 420] on span "Lọc" at bounding box center [88, 428] width 16 height 16
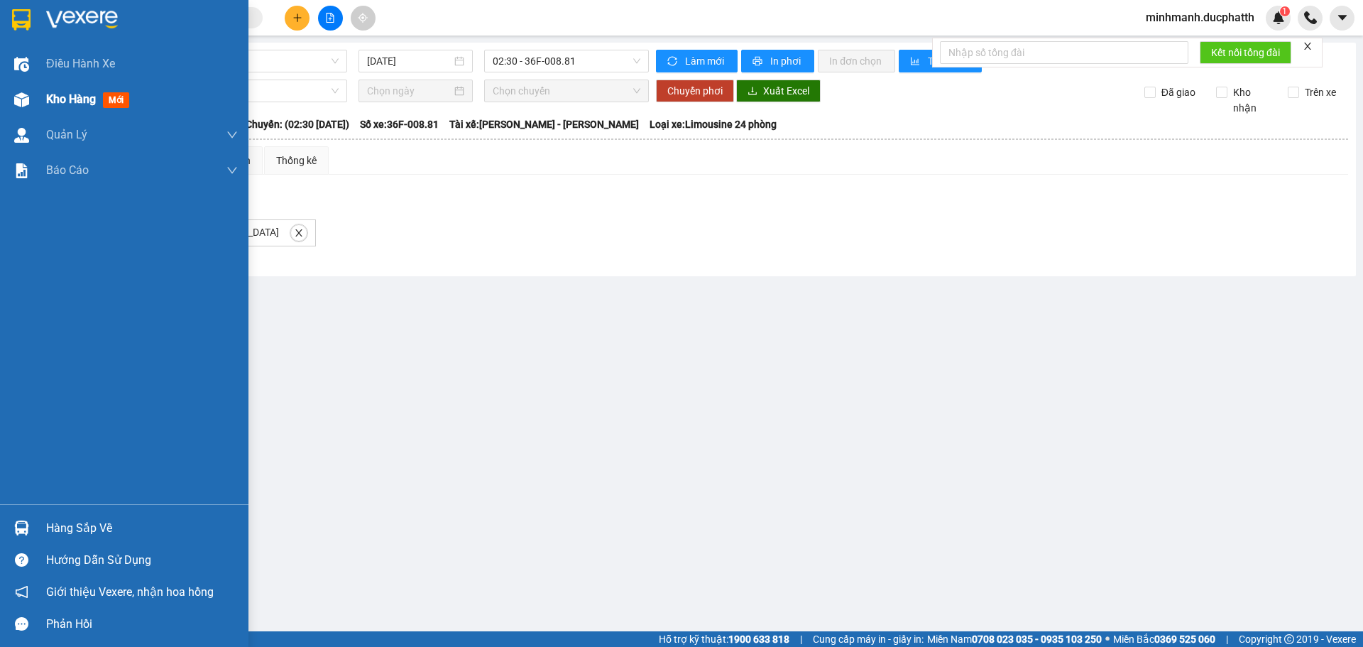
click at [45, 96] on div "Kho hàng mới" at bounding box center [124, 99] width 248 height 35
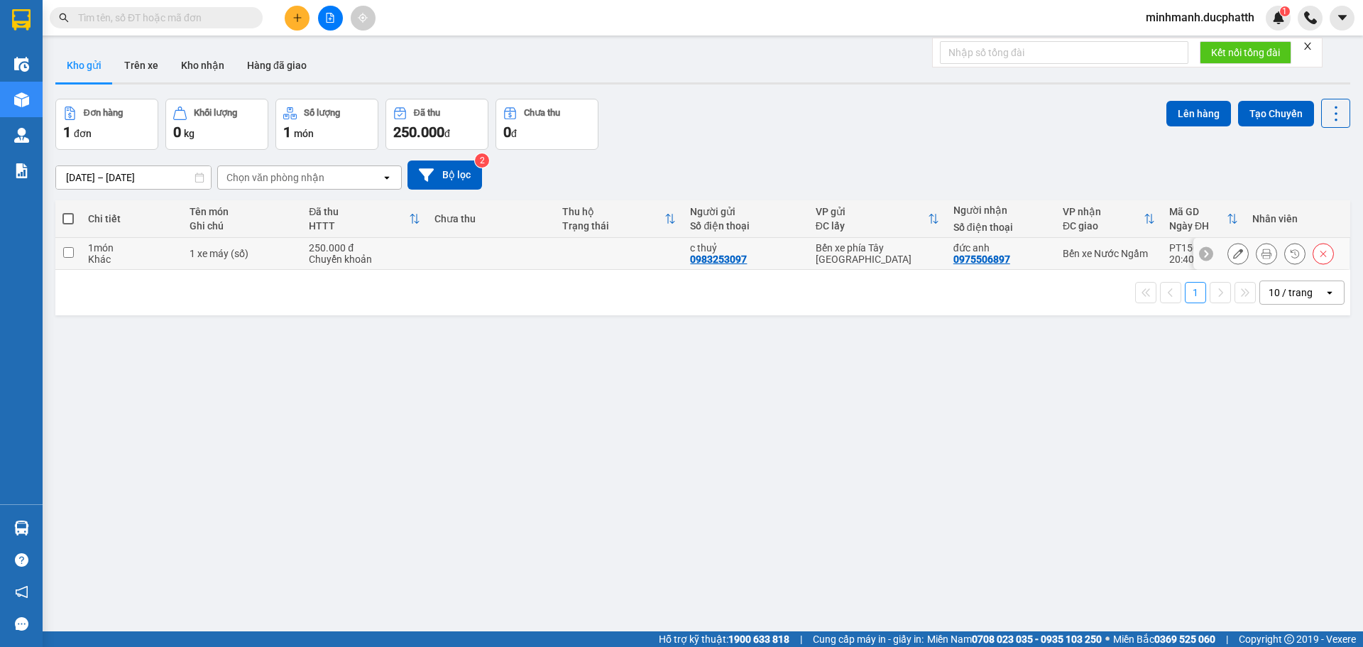
click at [234, 260] on td "1 xe máy (số)" at bounding box center [242, 254] width 120 height 32
checkbox input "true"
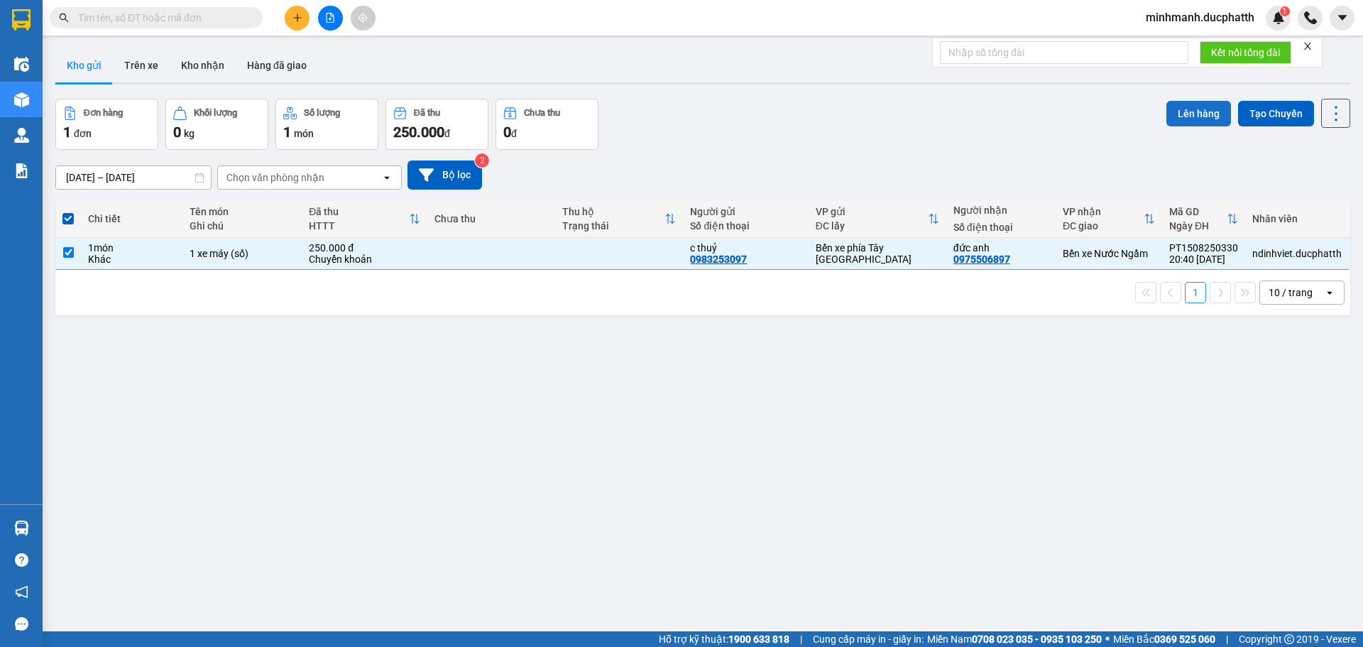
click at [1194, 114] on button "Lên hàng" at bounding box center [1199, 114] width 65 height 26
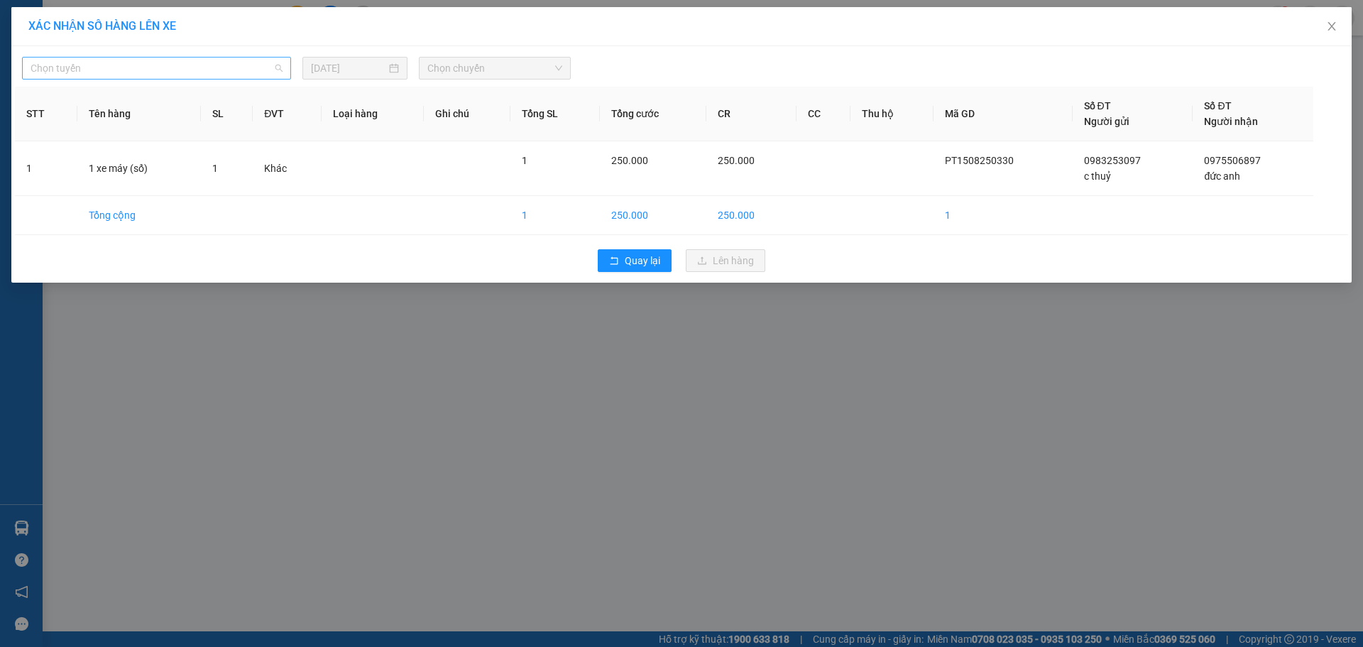
click at [122, 66] on span "Chọn tuyến" at bounding box center [157, 68] width 252 height 21
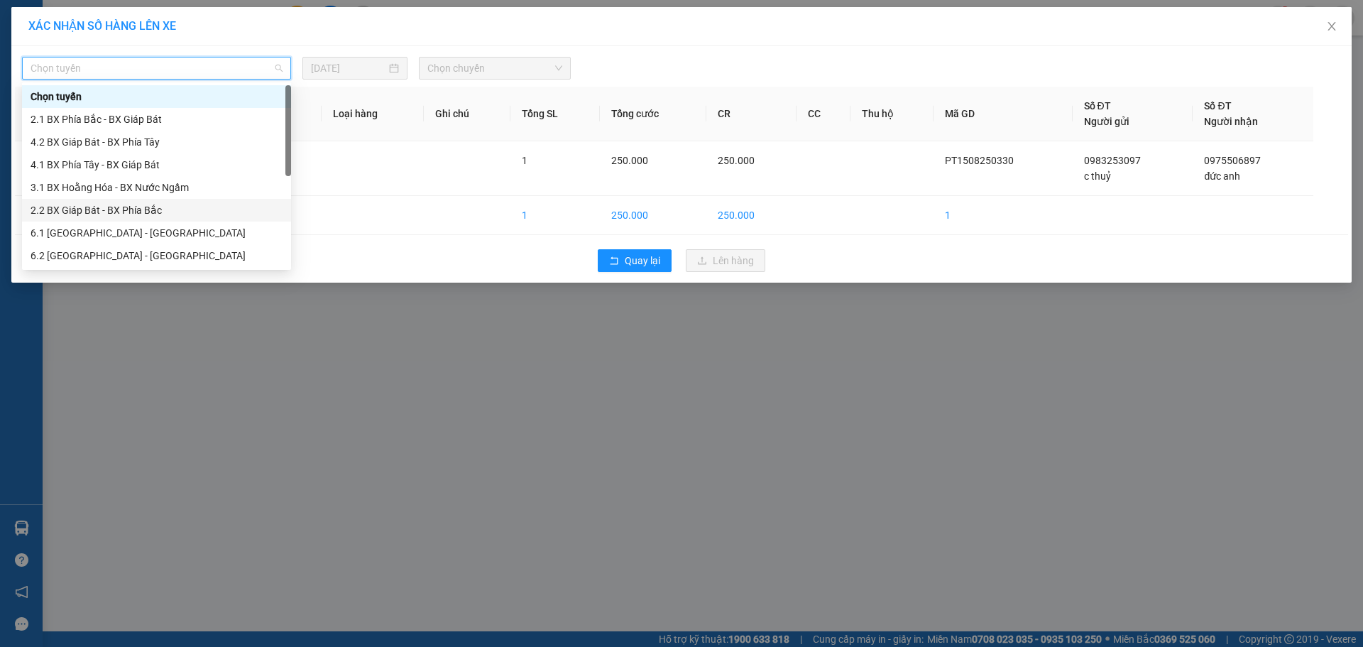
scroll to position [114, 0]
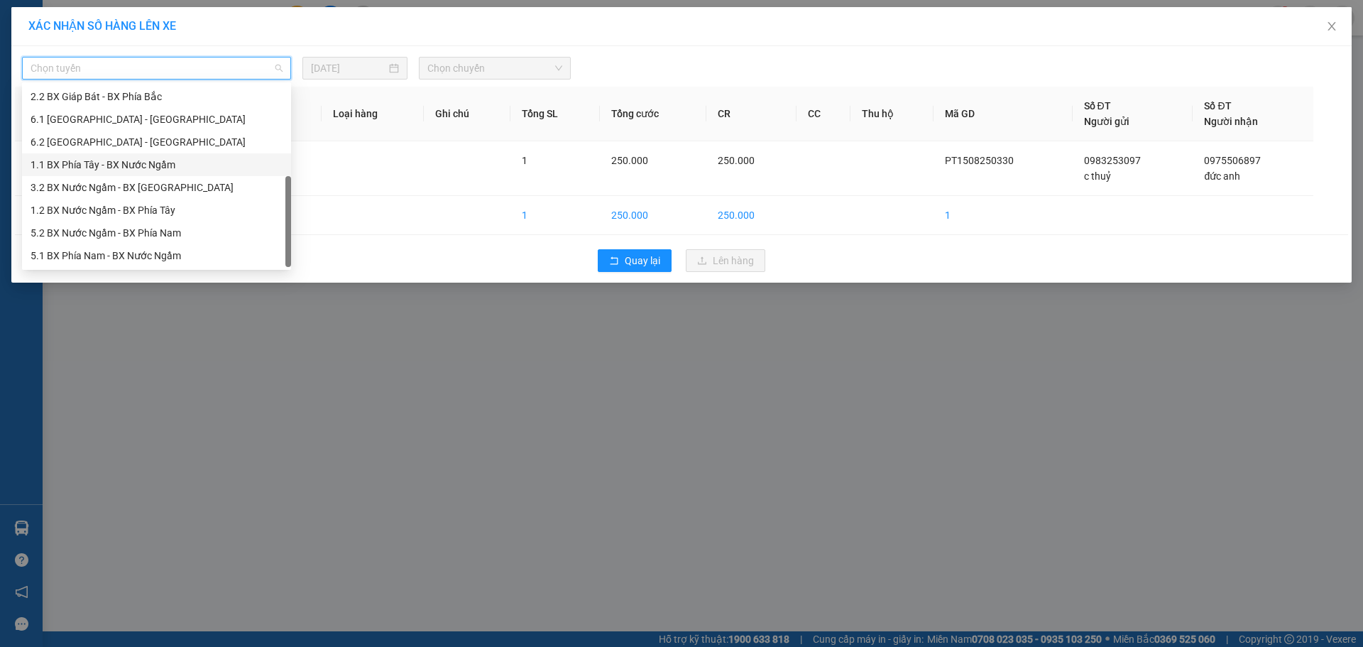
click at [139, 164] on div "1.1 BX Phía Tây - BX Nước Ngầm" at bounding box center [157, 165] width 252 height 16
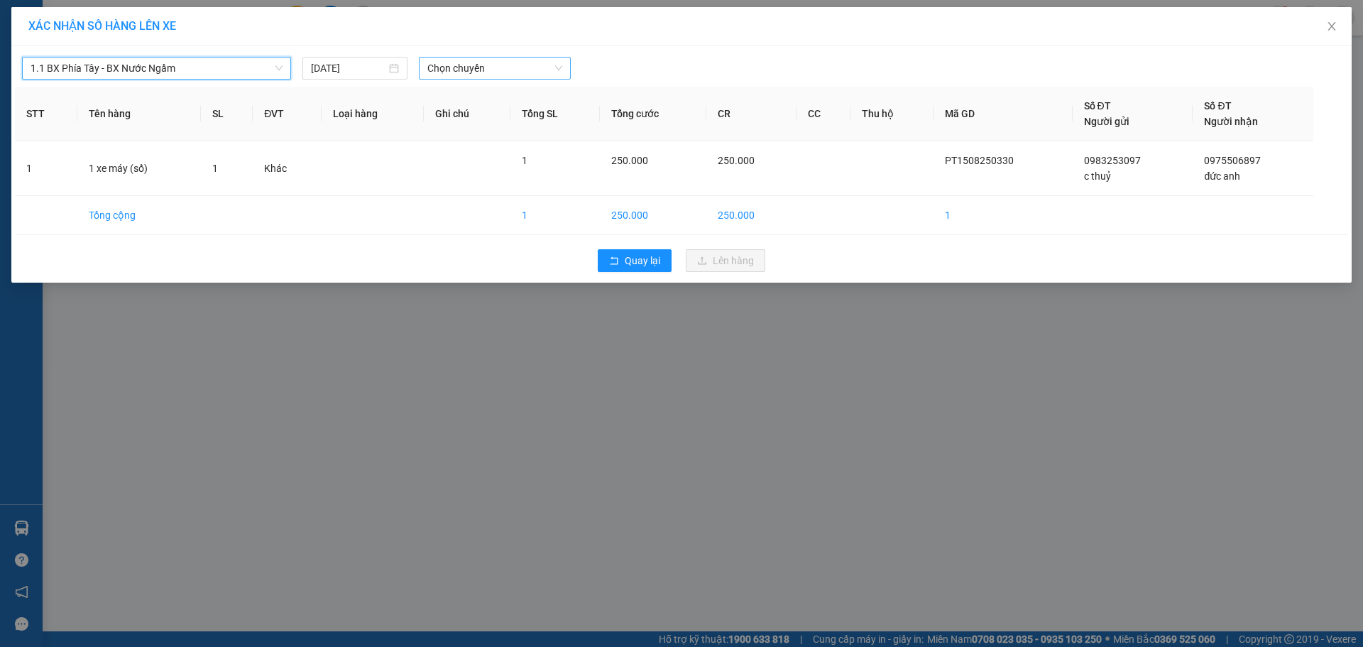
click at [497, 62] on span "Chọn chuyến" at bounding box center [494, 68] width 135 height 21
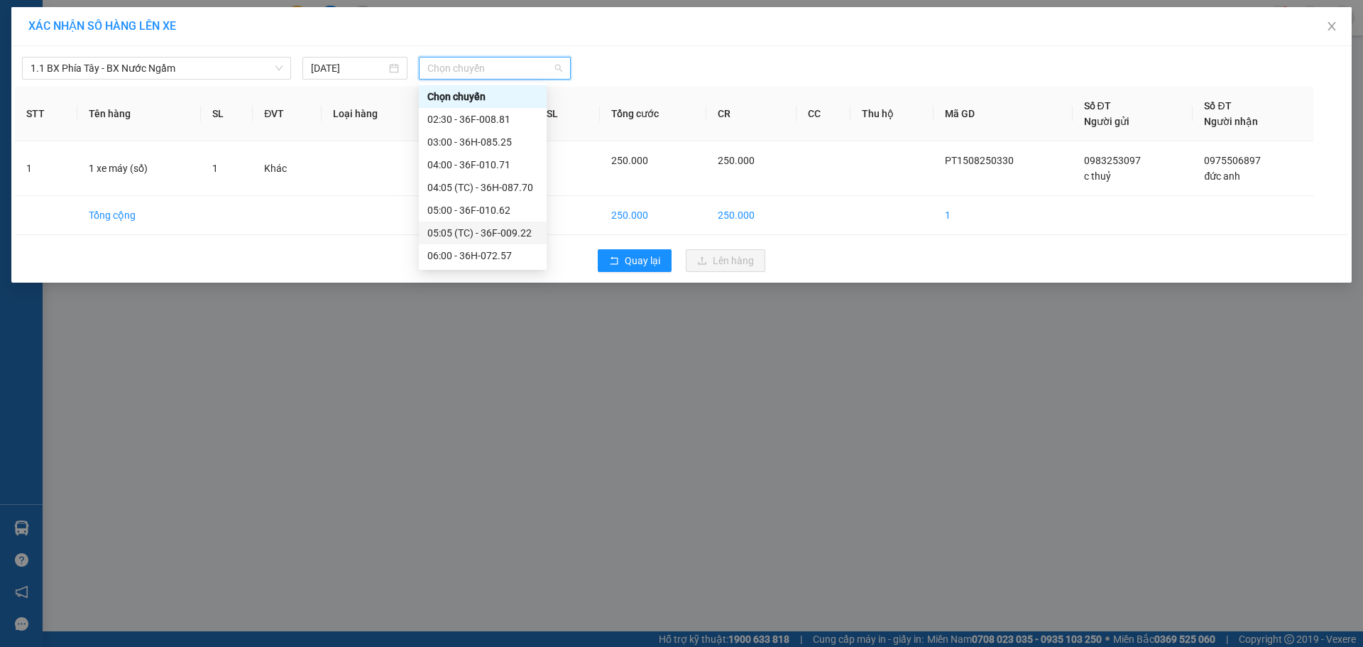
scroll to position [71, 0]
click at [474, 204] on div "07:00 - 36H-026.66" at bounding box center [482, 208] width 111 height 16
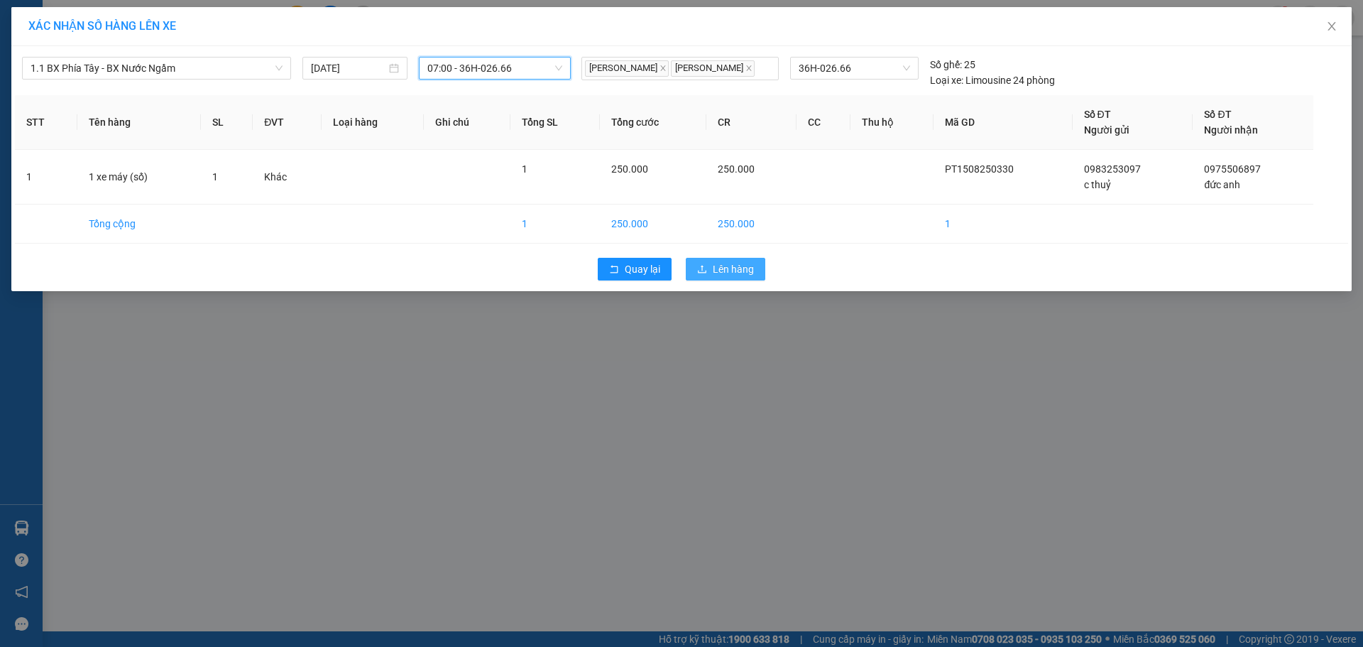
click at [723, 272] on span "Lên hàng" at bounding box center [733, 269] width 41 height 16
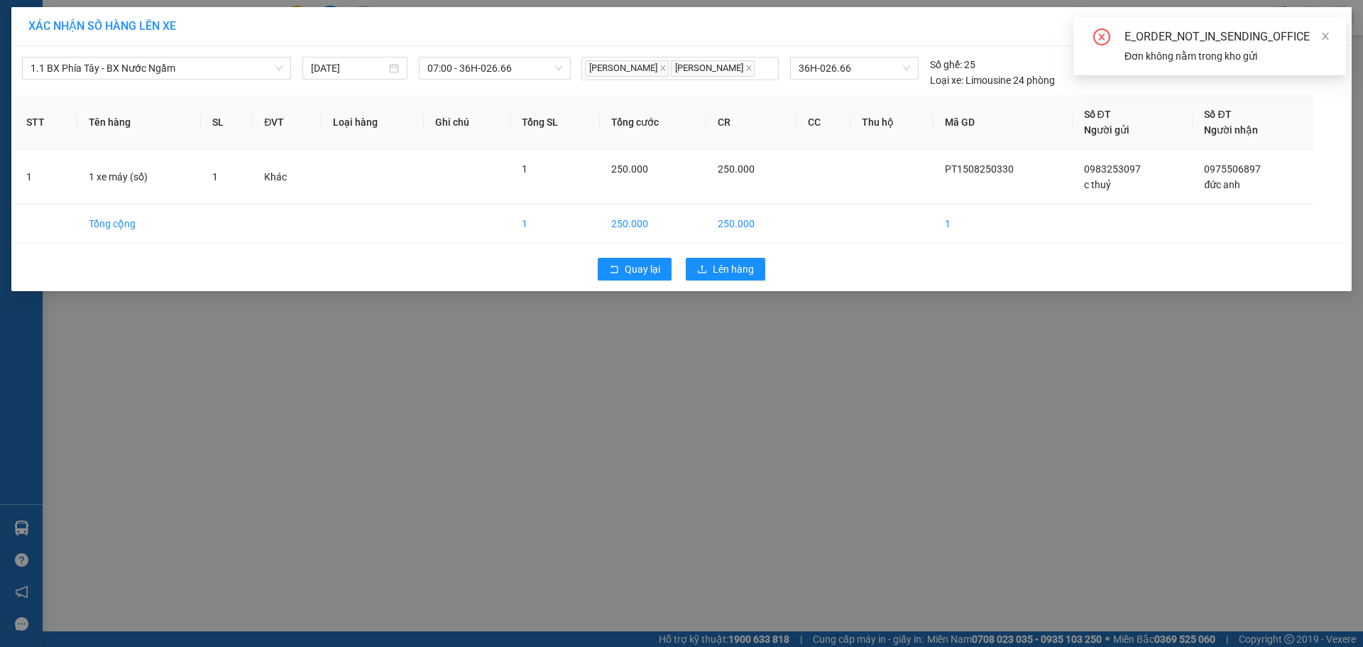
click at [1247, 40] on div "E_ORDER_NOT_IN_SENDING_OFFICE" at bounding box center [1227, 36] width 204 height 17
click at [743, 275] on span "Lên hàng" at bounding box center [733, 269] width 41 height 16
click at [1318, 35] on div "E_ORDER_NOT_IN_SENDING_OFFICE" at bounding box center [1227, 36] width 204 height 17
click at [1319, 35] on div "E_ORDER_NOT_IN_SENDING_OFFICE" at bounding box center [1227, 36] width 204 height 17
click at [1322, 35] on div "E_ORDER_NOT_IN_SENDING_OFFICE Đơn không nằm trong kho gửi" at bounding box center [1210, 46] width 273 height 58
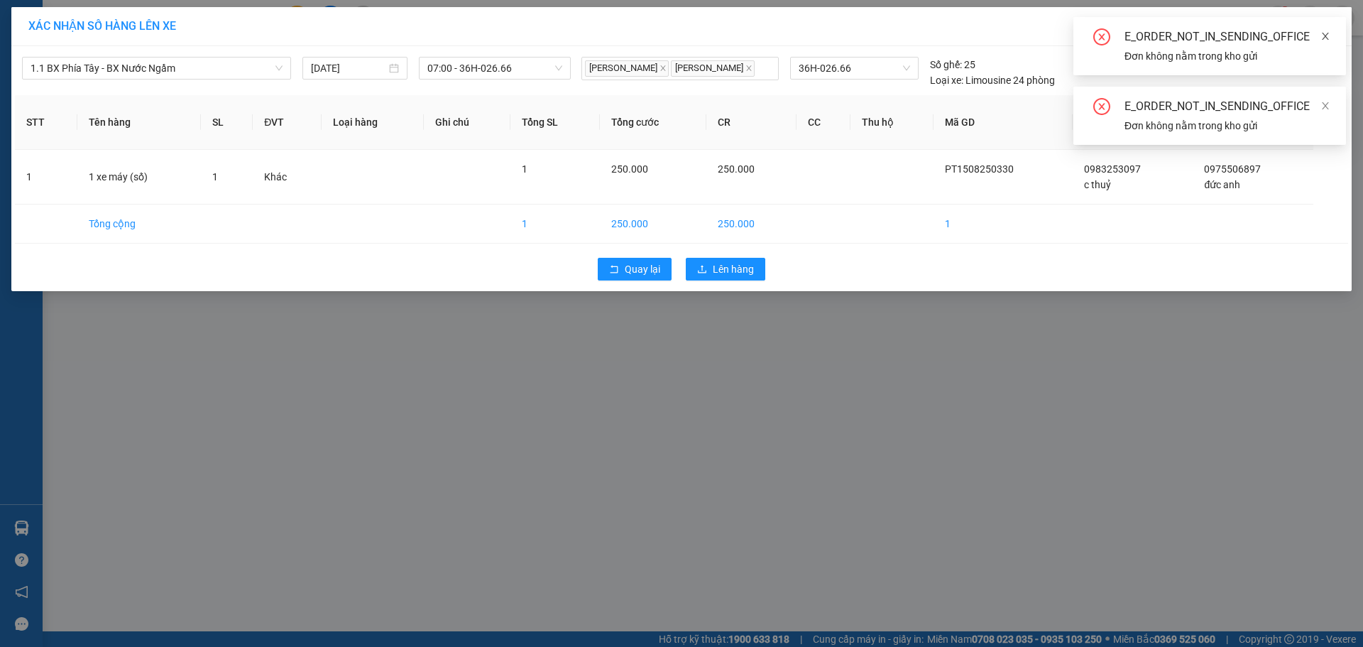
click at [1323, 35] on icon "close" at bounding box center [1326, 36] width 10 height 10
click at [1330, 26] on div "E_ORDER_NOT_IN_SENDING_OFFICE Đơn không nằm trong kho gửi" at bounding box center [1210, 46] width 273 height 58
click at [1323, 36] on icon "close" at bounding box center [1326, 36] width 10 height 10
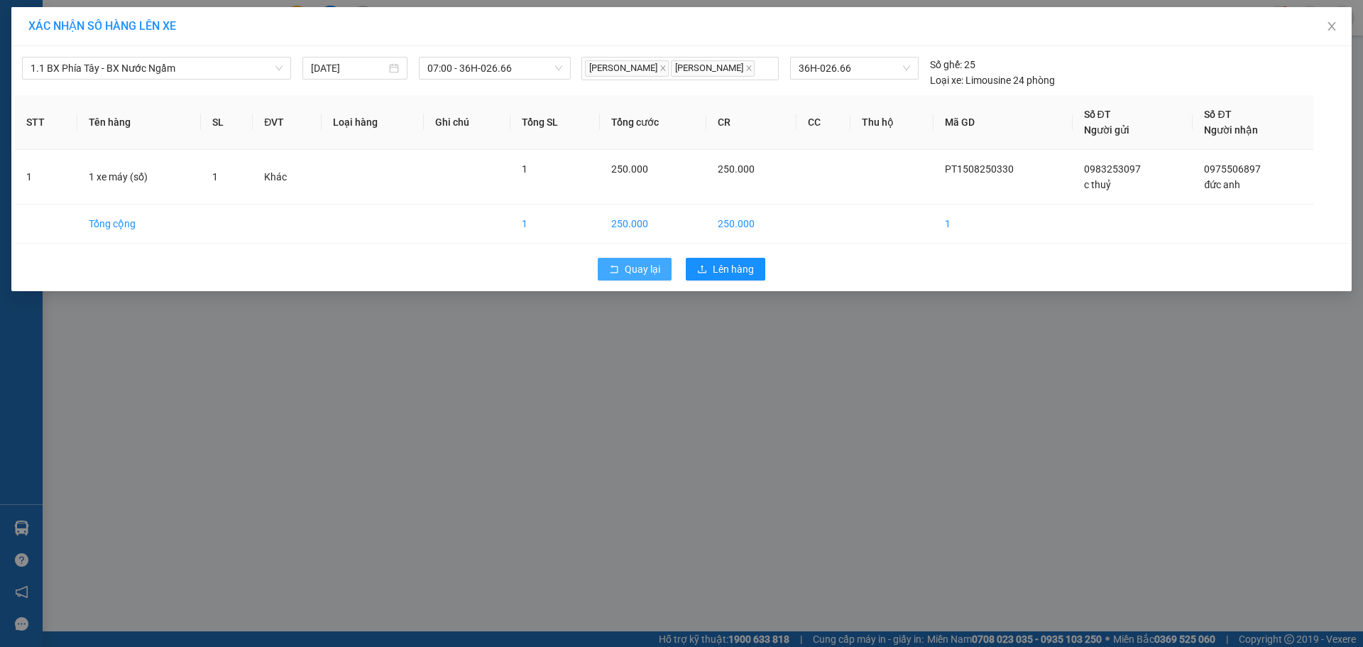
click at [638, 270] on span "Quay lại" at bounding box center [642, 269] width 35 height 16
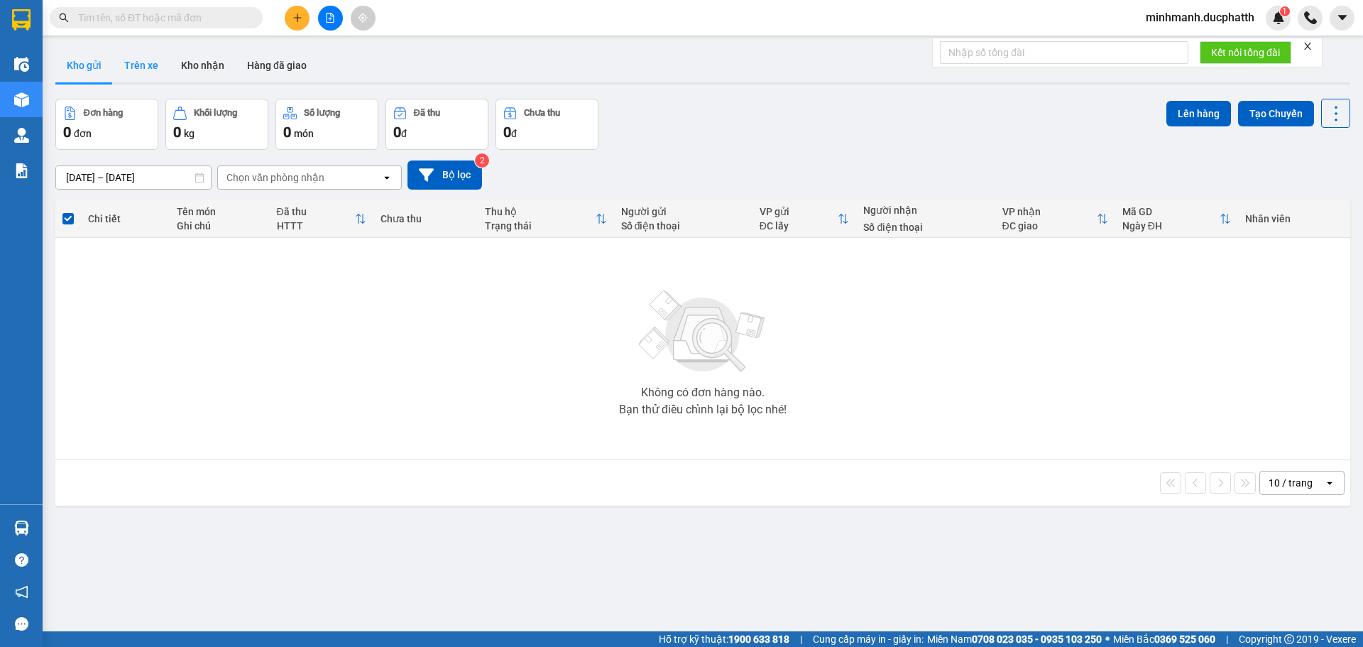
click at [139, 73] on button "Trên xe" at bounding box center [141, 65] width 57 height 34
